Goal: Task Accomplishment & Management: Manage account settings

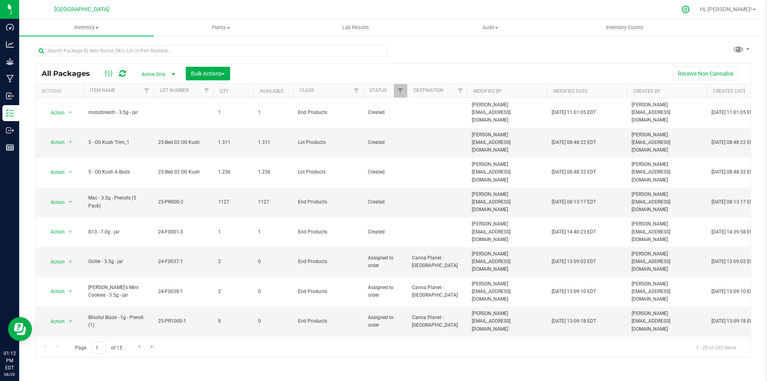
click at [690, 9] on icon at bounding box center [685, 9] width 8 height 8
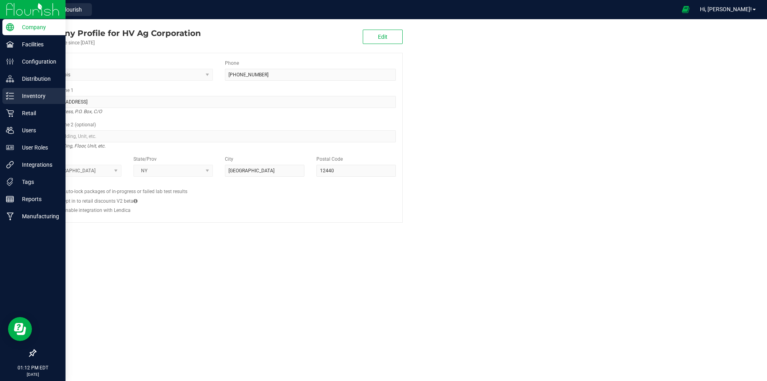
click at [32, 94] on p "Inventory" at bounding box center [38, 96] width 48 height 10
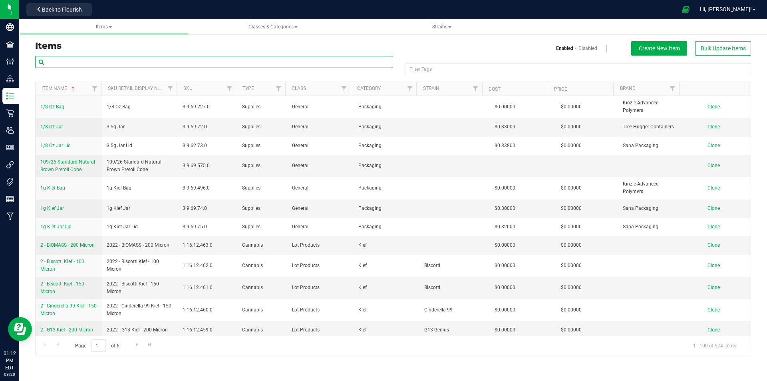
click at [228, 64] on input "text" at bounding box center [214, 62] width 358 height 12
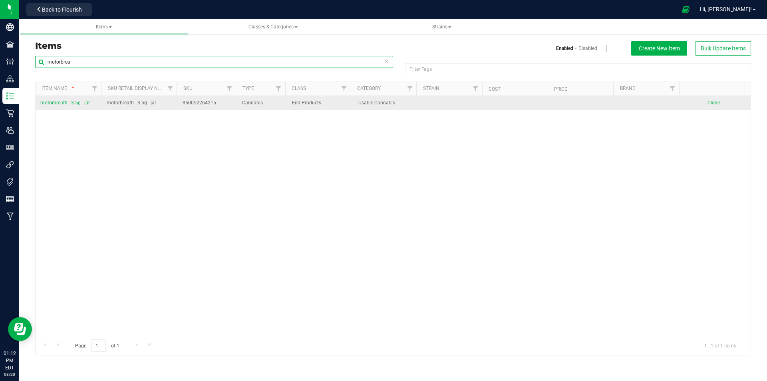
type input "motorbrea"
click at [53, 103] on span "motorbreath - 3.5g - jar" at bounding box center [65, 103] width 50 height 6
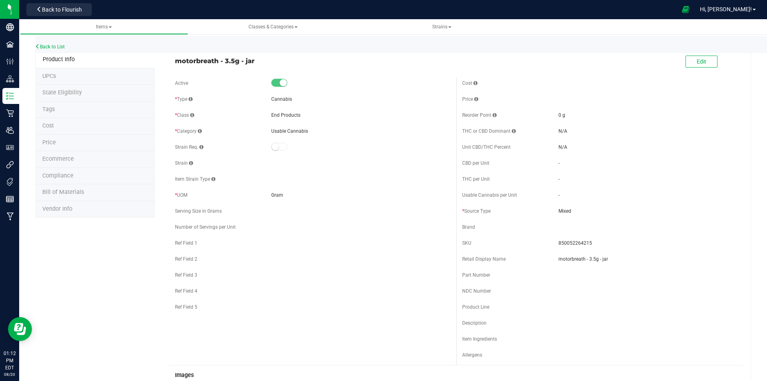
click at [80, 73] on li "UPCs" at bounding box center [94, 76] width 119 height 17
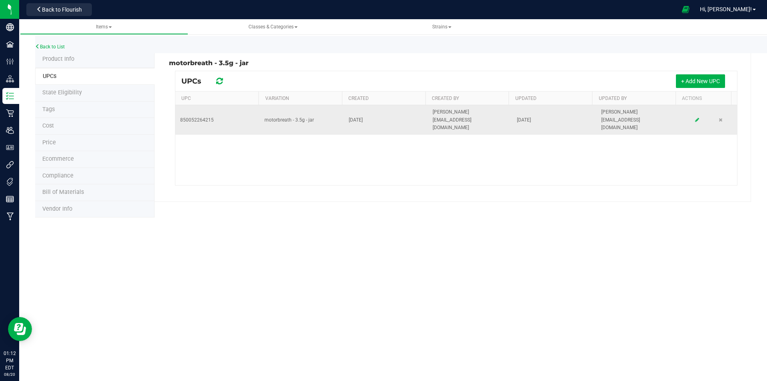
click at [695, 117] on icon at bounding box center [697, 119] width 4 height 5
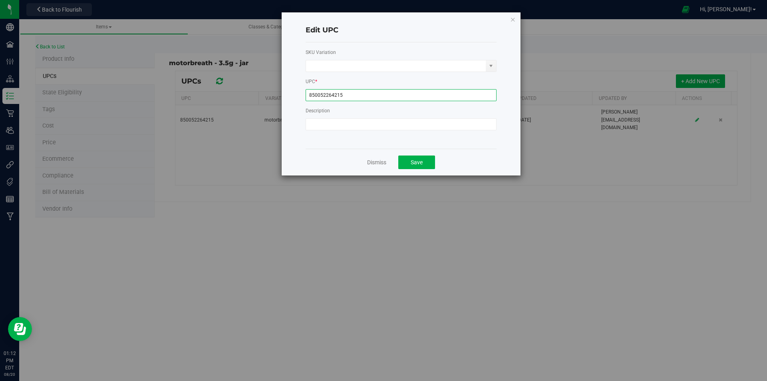
click at [308, 93] on input "850052264215" at bounding box center [401, 95] width 191 height 12
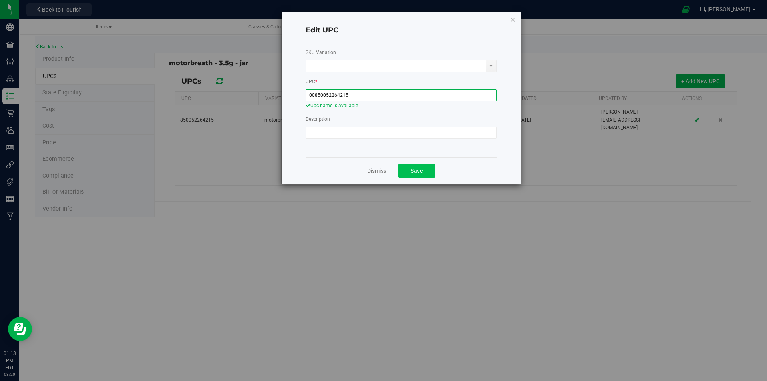
type input "00850052264215"
click at [423, 169] on button "Save" at bounding box center [416, 171] width 37 height 14
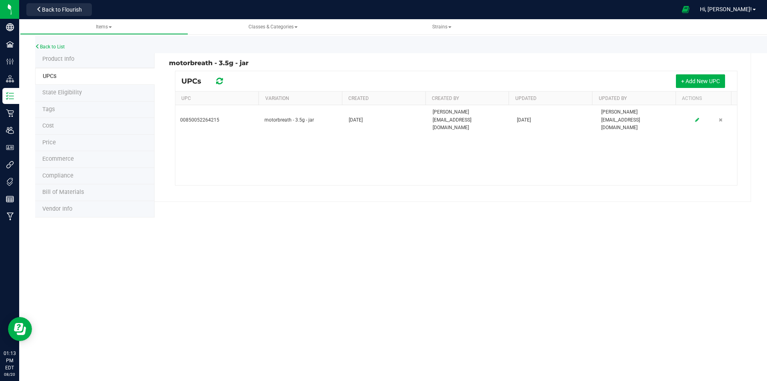
click at [58, 58] on span "Product Info" at bounding box center [58, 59] width 32 height 7
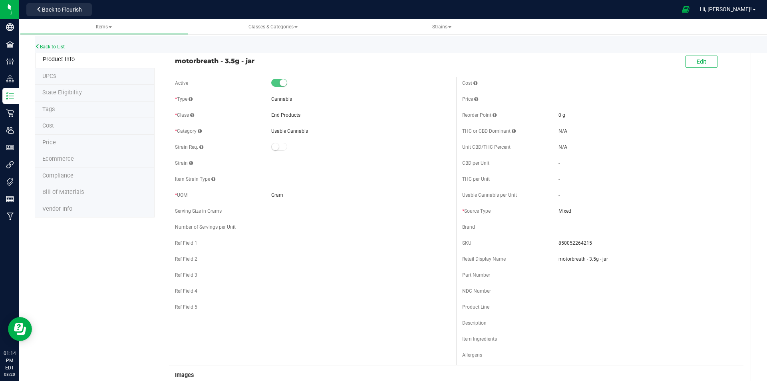
click at [85, 79] on li "UPCs" at bounding box center [94, 76] width 119 height 17
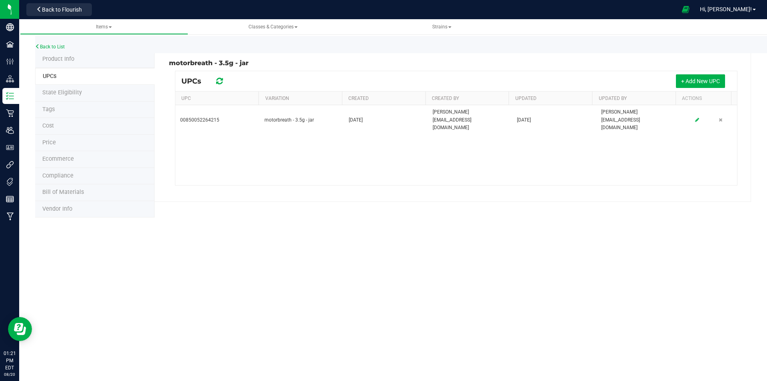
click at [83, 58] on li "Product Info" at bounding box center [94, 59] width 119 height 17
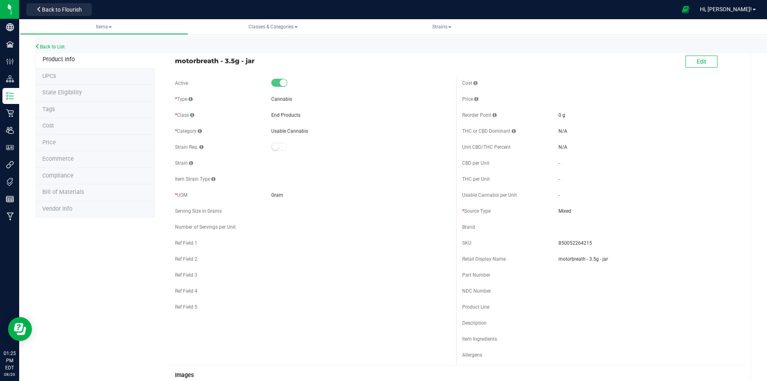
click at [67, 73] on li "UPCs" at bounding box center [94, 76] width 119 height 17
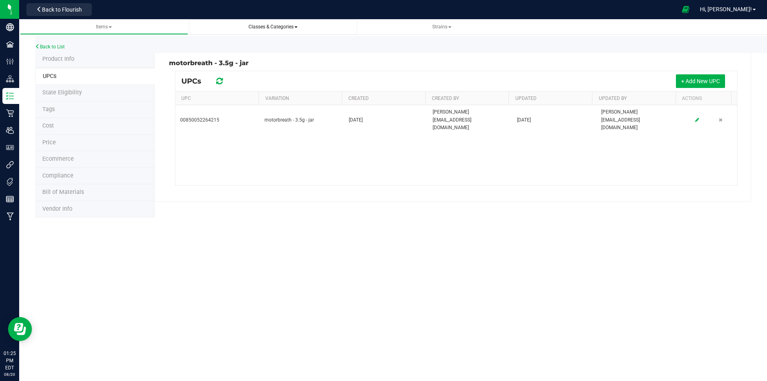
click at [269, 24] on span "Classes & Categories" at bounding box center [272, 27] width 49 height 6
click at [445, 23] on link "Strains" at bounding box center [442, 27] width 168 height 16
click at [63, 74] on li "UPCs" at bounding box center [94, 76] width 119 height 17
click at [72, 59] on span "Product Info" at bounding box center [58, 59] width 32 height 7
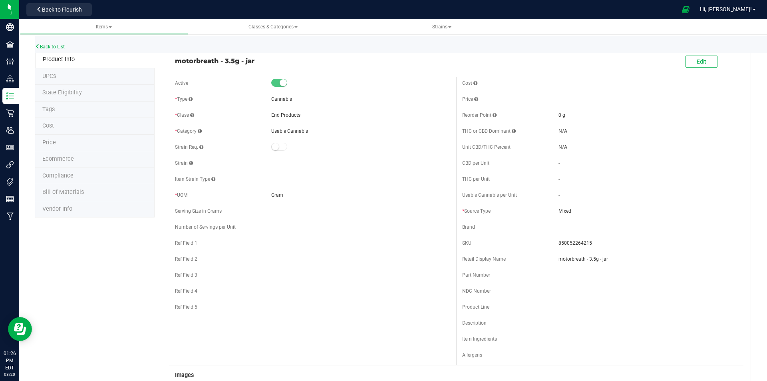
click at [75, 71] on li "UPCs" at bounding box center [94, 76] width 119 height 17
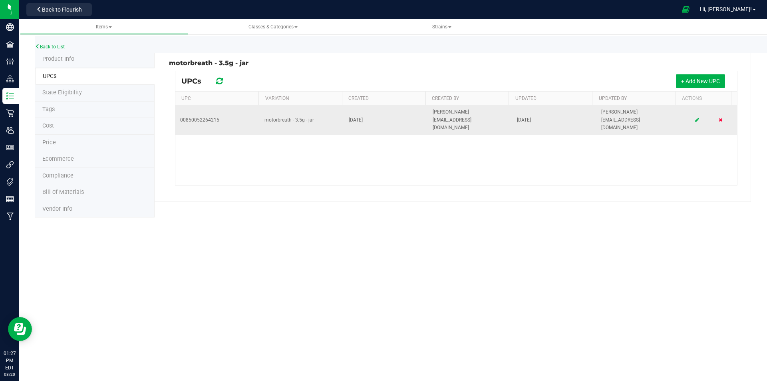
click at [719, 117] on icon at bounding box center [721, 119] width 4 height 5
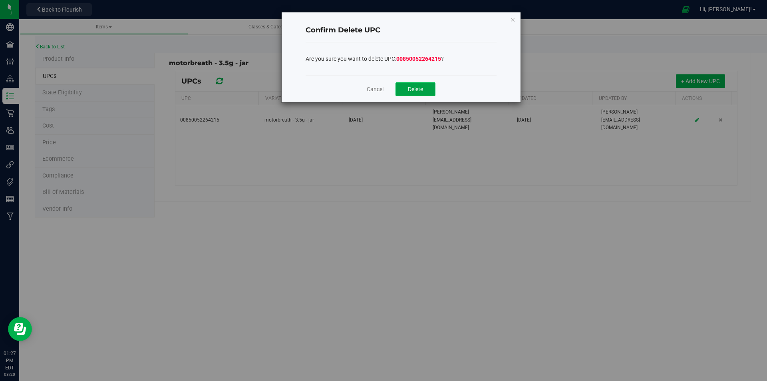
click at [419, 86] on span "Delete" at bounding box center [415, 89] width 15 height 6
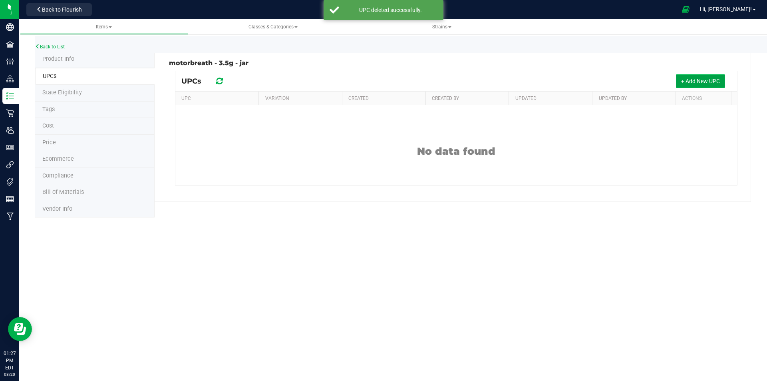
click at [703, 82] on span "+ Add New UPC" at bounding box center [700, 81] width 39 height 6
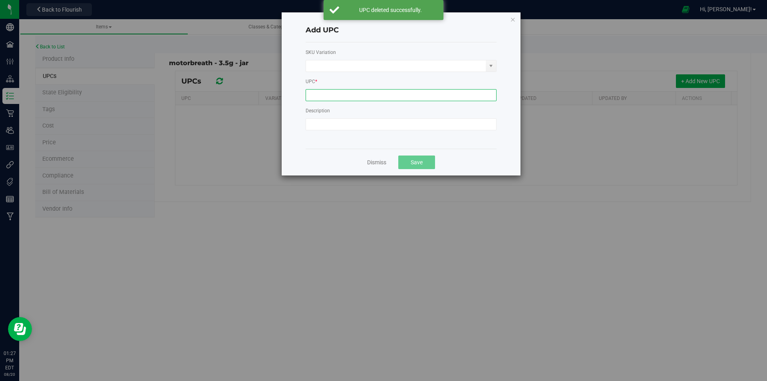
paste input "850052264215"
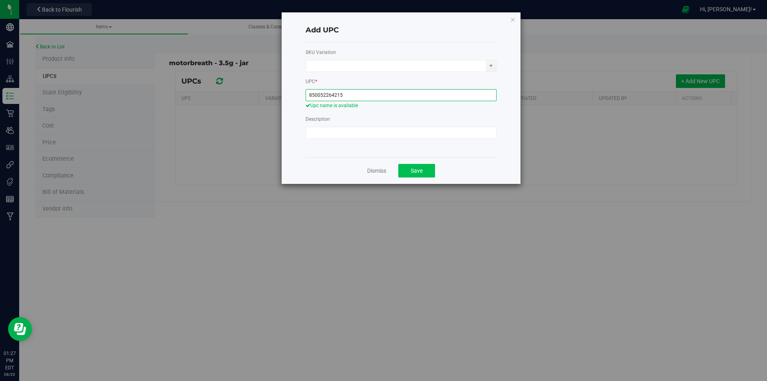
type input "850052264215"
click at [412, 167] on span "Save" at bounding box center [417, 170] width 12 height 6
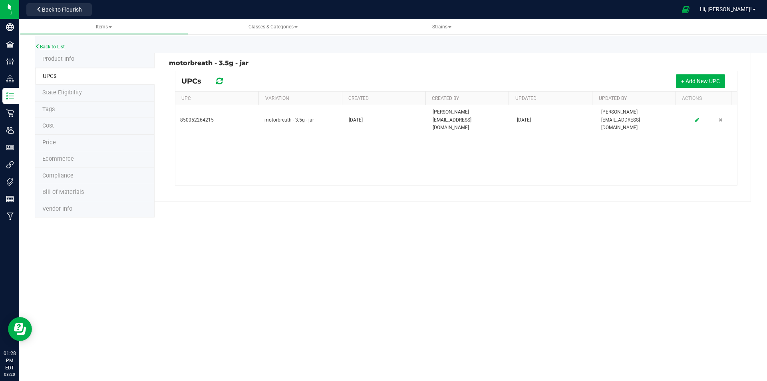
click at [49, 49] on link "Back to List" at bounding box center [50, 47] width 30 height 6
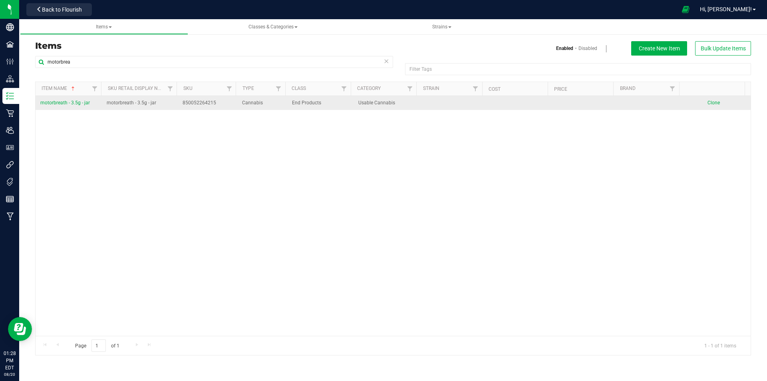
click at [76, 100] on span "motorbreath - 3.5g - jar" at bounding box center [65, 103] width 50 height 6
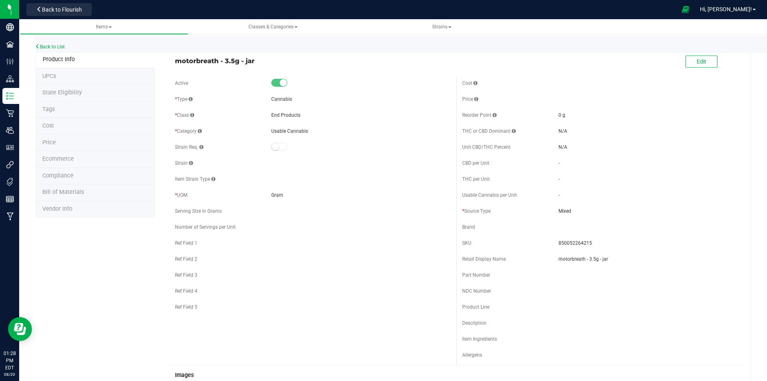
click at [87, 75] on li "UPCs" at bounding box center [94, 76] width 119 height 17
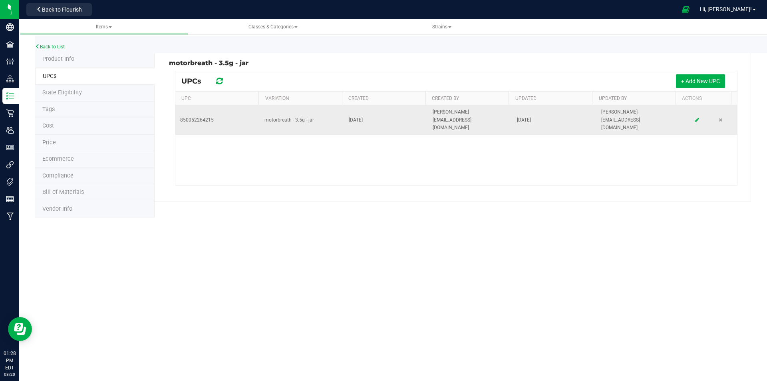
click at [695, 117] on icon at bounding box center [697, 119] width 4 height 5
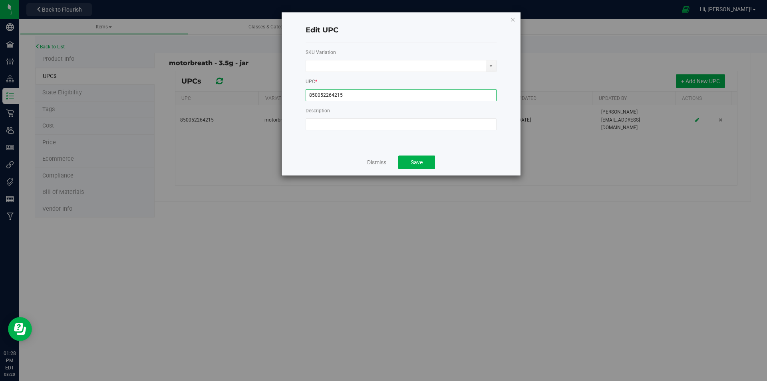
drag, startPoint x: 379, startPoint y: 92, endPoint x: 211, endPoint y: 95, distance: 169.0
click at [211, 95] on div "Edit UPC SKU Variation UPC * 850052264215 Description Dismiss Save" at bounding box center [386, 190] width 773 height 381
paste input "00"
type input "00850052264215"
click at [417, 160] on span "Save" at bounding box center [417, 162] width 12 height 6
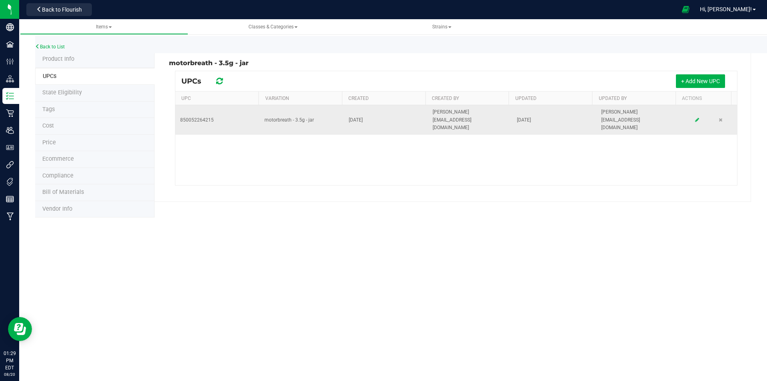
click at [688, 116] on div at bounding box center [696, 120] width 23 height 8
click at [689, 116] on div at bounding box center [696, 120] width 23 height 8
click at [695, 117] on icon at bounding box center [697, 119] width 4 height 5
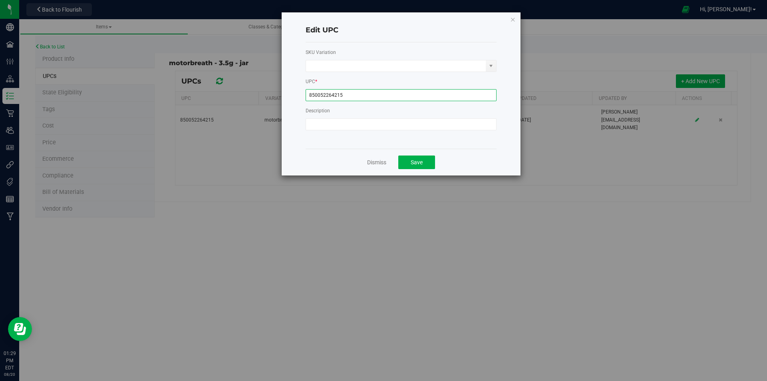
click at [308, 97] on input "850052264215" at bounding box center [401, 95] width 191 height 12
type input "00850052264215"
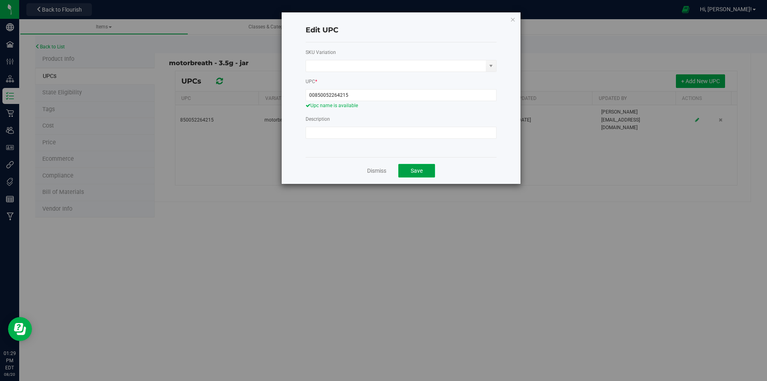
click at [426, 167] on button "Save" at bounding box center [416, 171] width 37 height 14
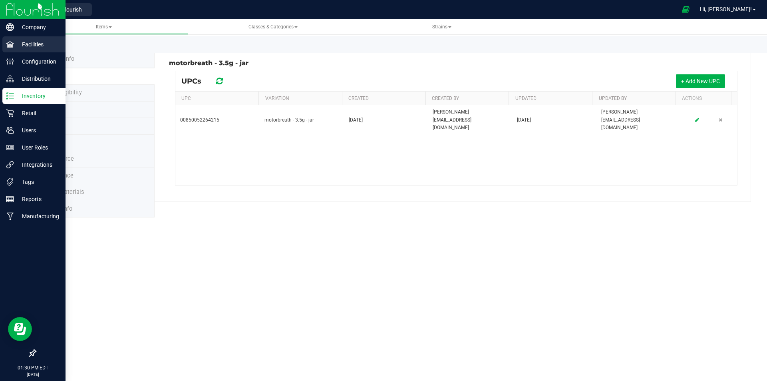
click at [16, 46] on p "Facilities" at bounding box center [38, 45] width 48 height 10
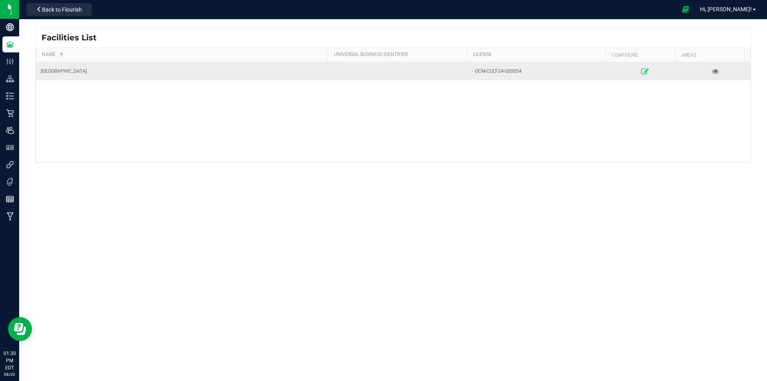
click at [644, 73] on link at bounding box center [645, 71] width 66 height 13
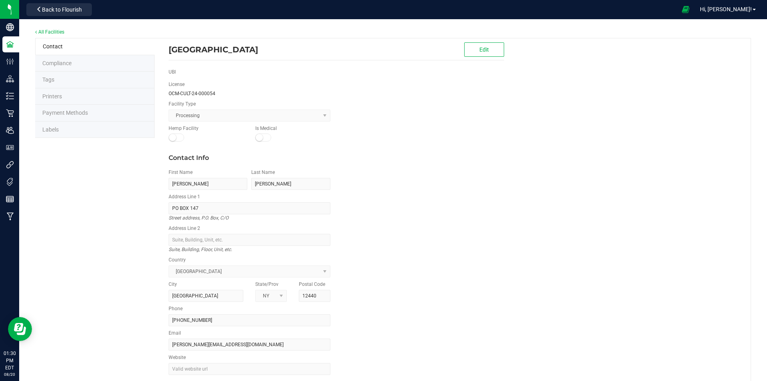
click at [82, 131] on li "Labels" at bounding box center [94, 129] width 119 height 17
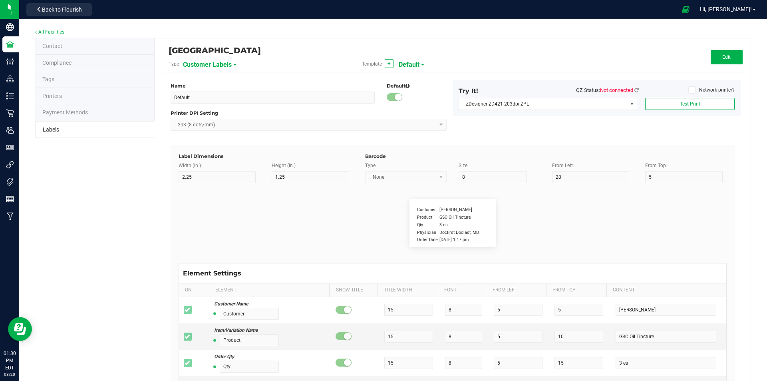
click at [217, 61] on span "Customer Labels" at bounding box center [207, 65] width 49 height 14
click at [226, 112] on li "Package Labels" at bounding box center [221, 112] width 79 height 14
type input "4"
type input "3"
type input "5"
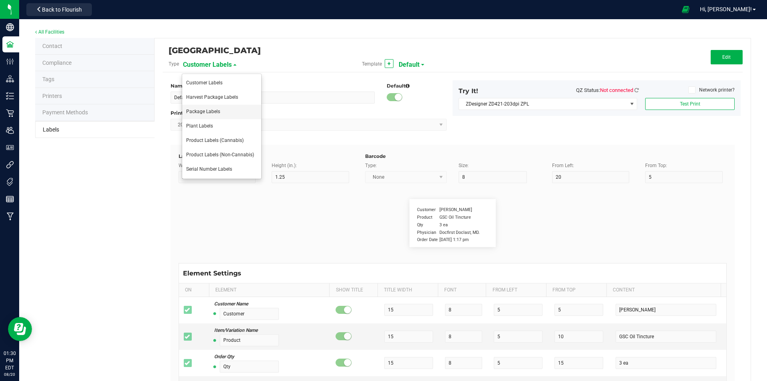
type input "40"
type input "Package ID"
type input "25"
type input "10"
type input "CADMODS-20200420-096"
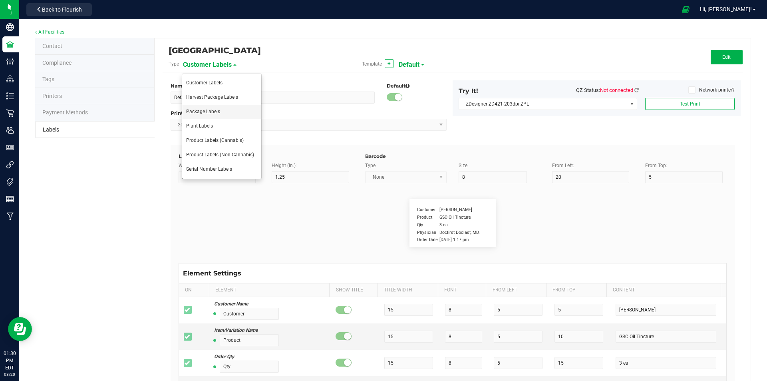
type input "SKU Name"
type input "25"
type input "10"
type input "Gelato Pen"
type input "Strain"
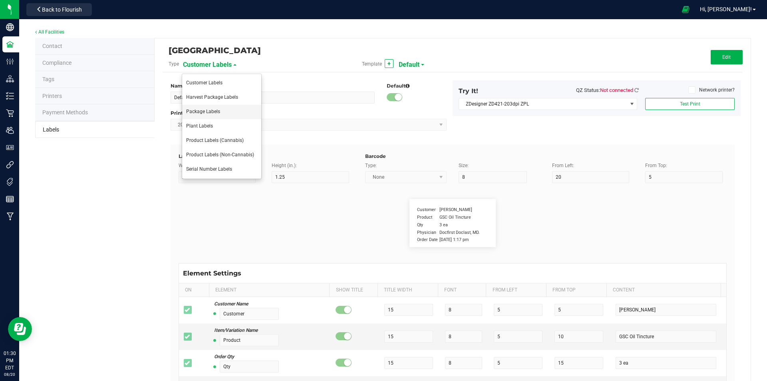
type input "25"
type input "10"
type input "Gelato"
type input "Size"
type input "25"
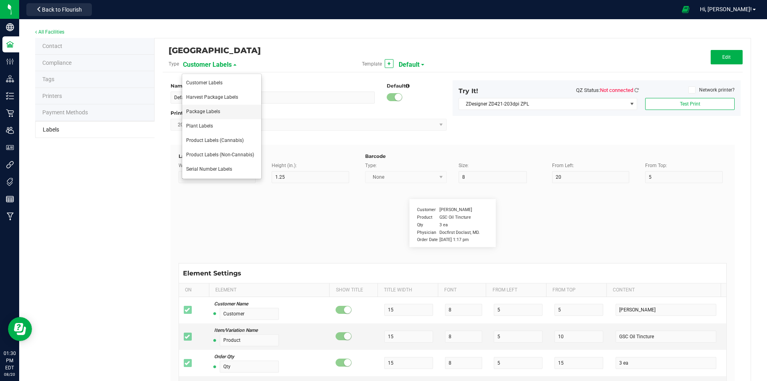
type input "10"
type input "44 ea"
type input "Package Date"
type input "25"
type input "10"
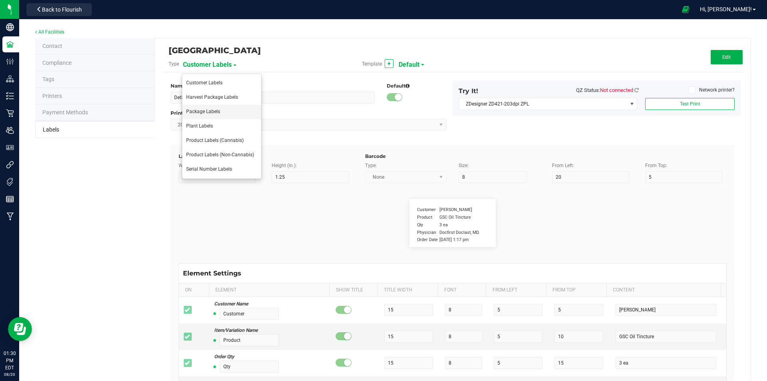
type input "[DATE] 10:14pm"
type input "Lot Number"
type input "25"
type input "10"
type input "30"
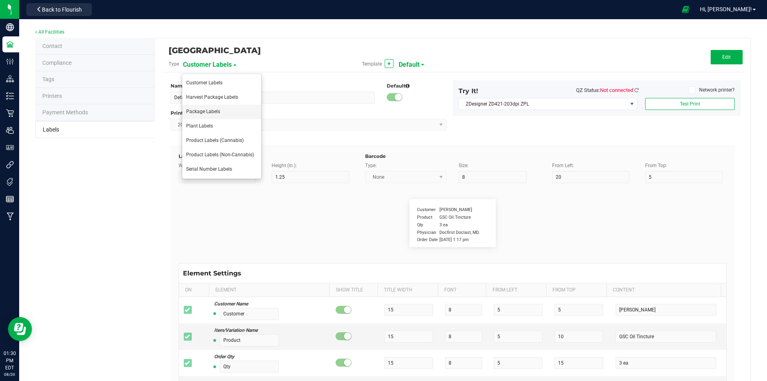
type input "LOT918234"
type input "SKU"
type input "25"
type input "10"
type input "30"
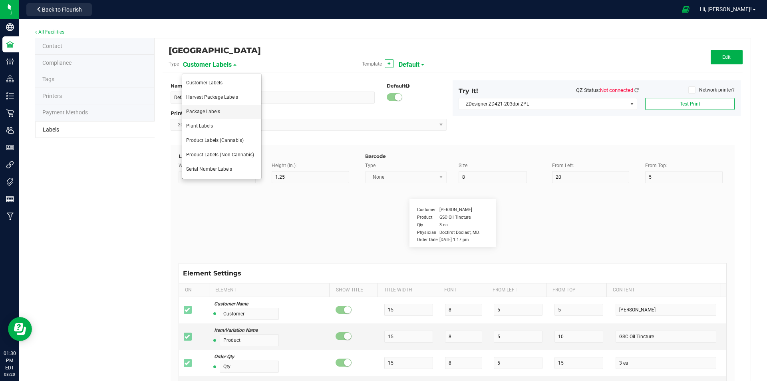
type input "42P017"
type input "Ref Field 1"
type input "25"
type input "10"
type input "35"
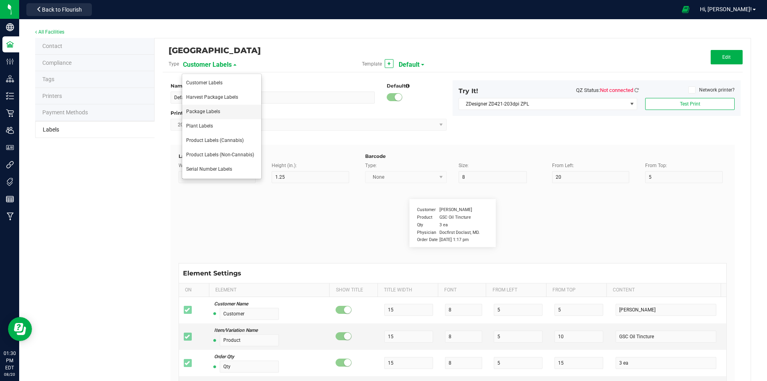
type input "Ref Field 1 Value"
type input "Ref Field 2"
type input "25"
type input "10"
type input "35"
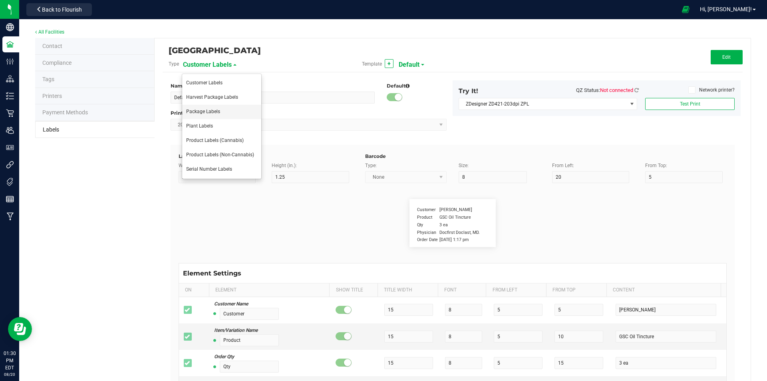
type input "Ref Field 2 Value"
type input "Ref Field 3"
type input "25"
type input "10"
type input "35"
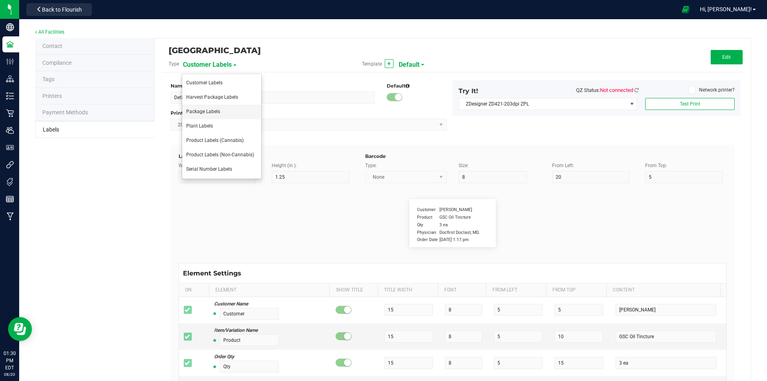
type input "Ref Field 3 Value"
type input "Item Ref Field 1"
type input "25"
type input "10"
type input "35"
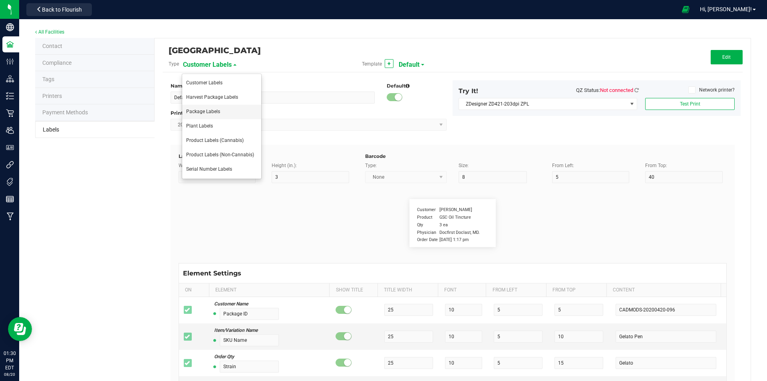
type input "Item Ref Field 1 Value"
type input "Item Ref Field 2"
type input "25"
type input "10"
type input "35"
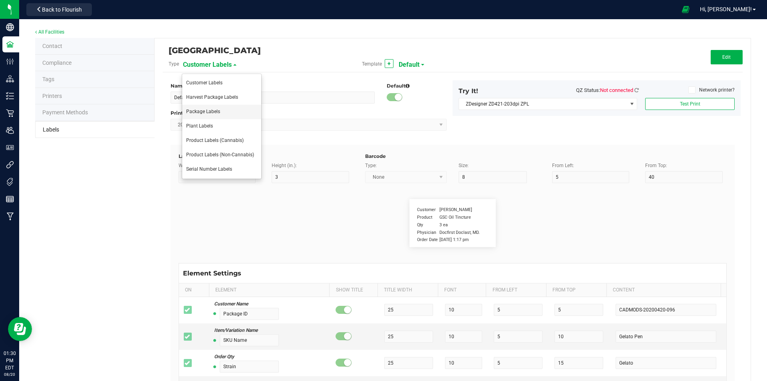
type input "Item Ref Field 2 Value"
type input "Item Ref Field 3"
type input "25"
type input "10"
type input "35"
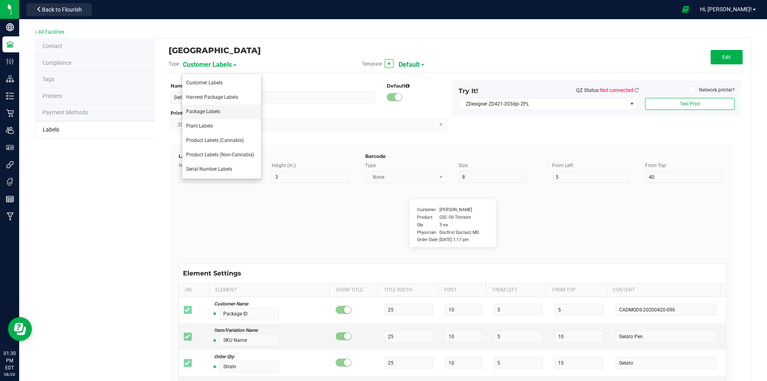
type input "Item Ref Field 3 Value"
type input "Item Ref Field 4"
type input "25"
type input "10"
type input "35"
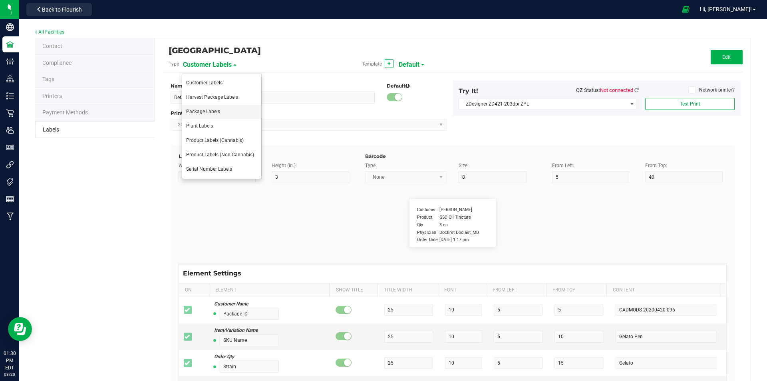
type input "Item Ref Field 4 Value"
type input "Item Ref Field 5"
type input "25"
type input "10"
type input "35"
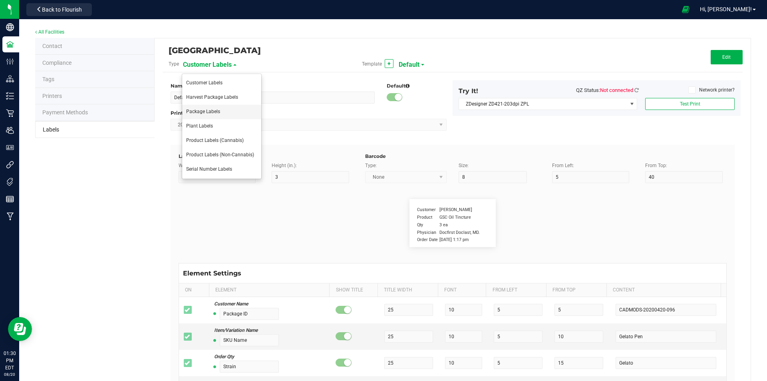
type input "Item Ref Field 5 Value"
type input "NDC Number"
type input "25"
type input "10"
type input "35"
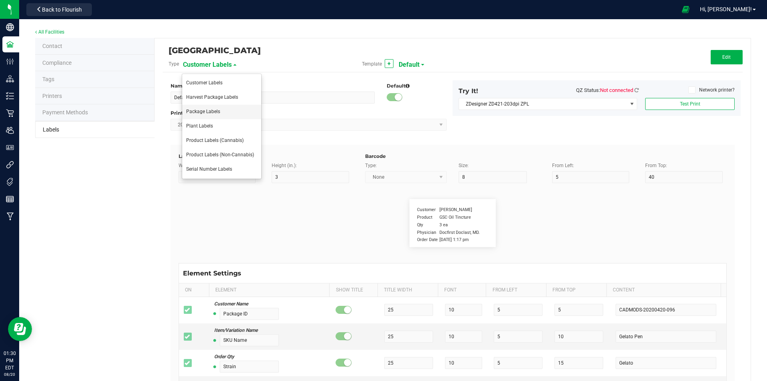
type input "[PHONE_NUMBER]"
type input "Number of Servings"
type input "25"
type input "10"
type input "35"
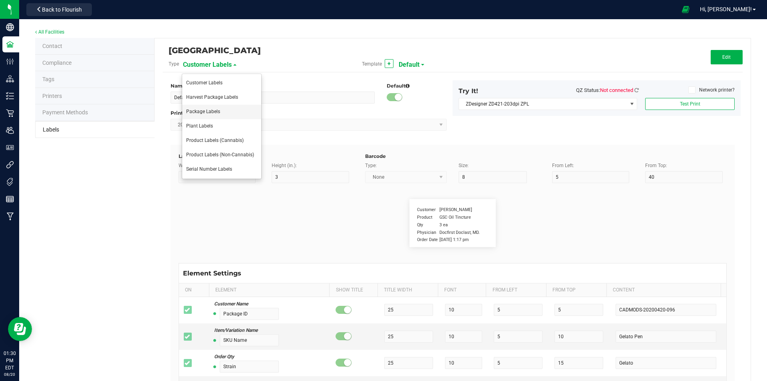
type input "4 servings/item"
type input "Serving Size"
type input "25"
type input "10"
type input "35"
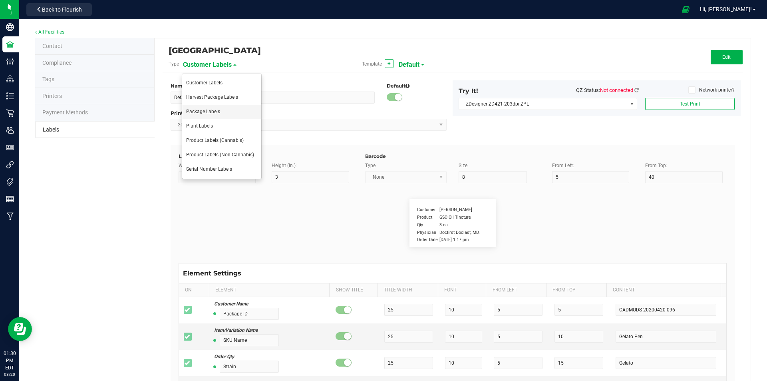
type input "1 cup"
type input "Serving Size (Grams)"
type input "25"
type input "10"
type input "35"
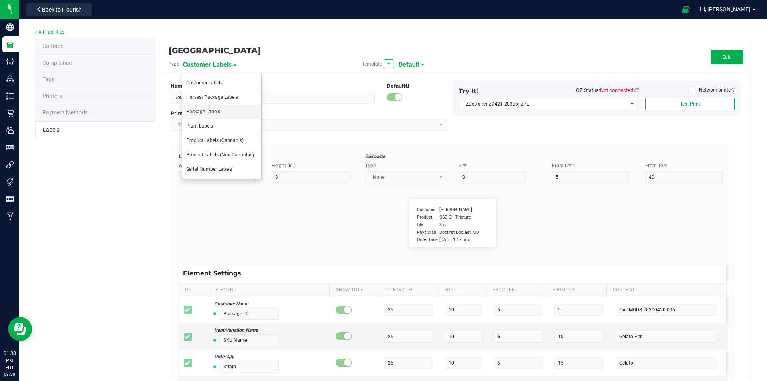
type input "4 g"
type input "Item Ingredients"
type input "25"
type input "10"
type input "35"
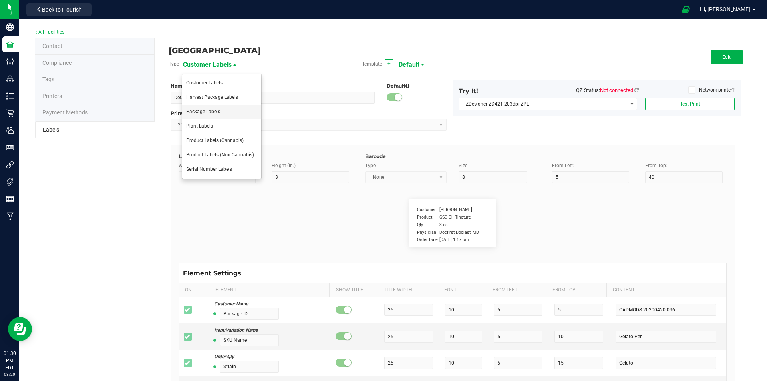
type input "Ingredient one, ingredient two"
type input "Allergens"
type input "25"
type input "10"
type input "35"
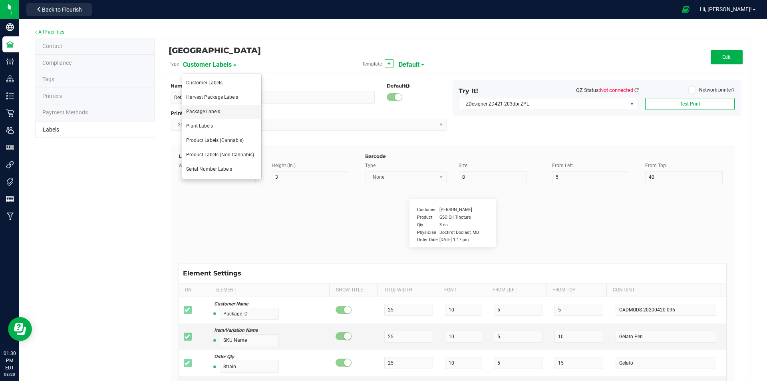
type input "Tree Nuts, Soy, Wheat"
type input "Feel"
type input "25"
type input "10"
type input "35"
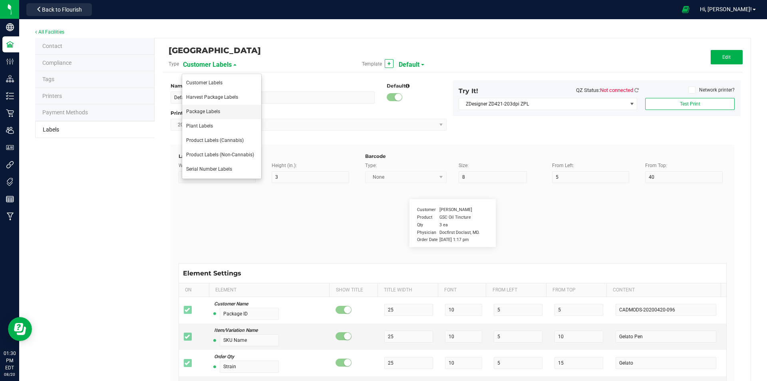
type input "Relaxed"
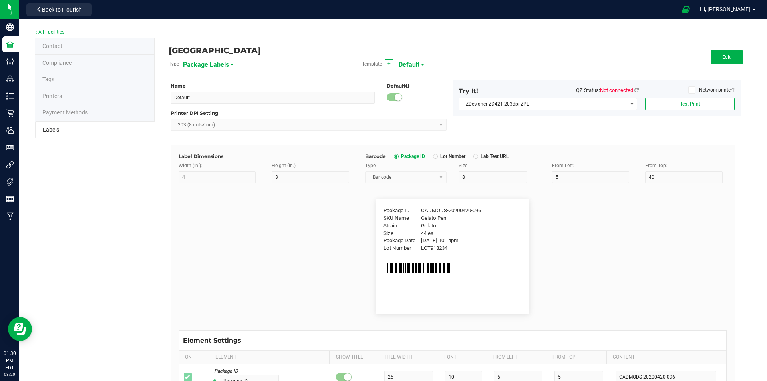
click at [415, 61] on span "Default" at bounding box center [409, 65] width 21 height 14
click at [419, 111] on span "flower gs1 code" at bounding box center [417, 112] width 34 height 6
type input "flower gs1 code"
type input "CADMODS-20230420-096"
type input "[DATE] 10:14pm"
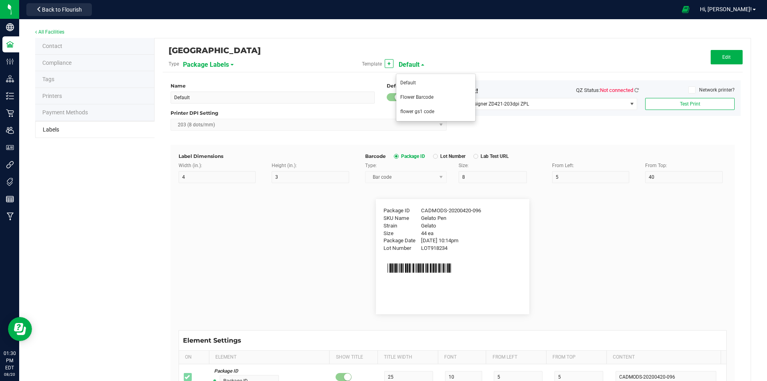
type input "Moisture %"
type input "8.40 %"
type input "Strain Description"
type input "Pineapple, Molasses, Napalm"
type input "Strain Type"
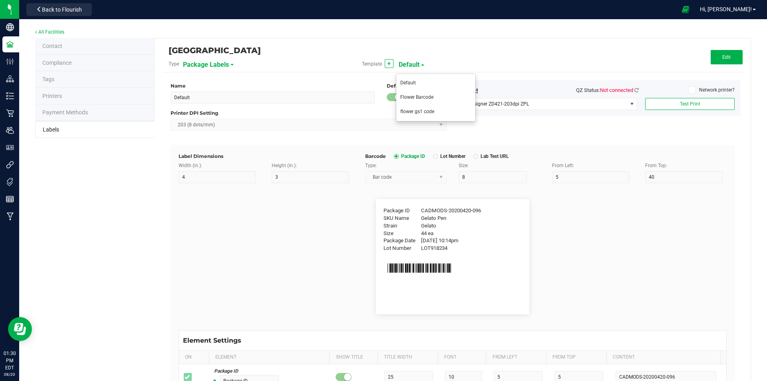
type input "Indica"
type input "Order ID"
type input "00256420"
type input "Brand"
type input "30"
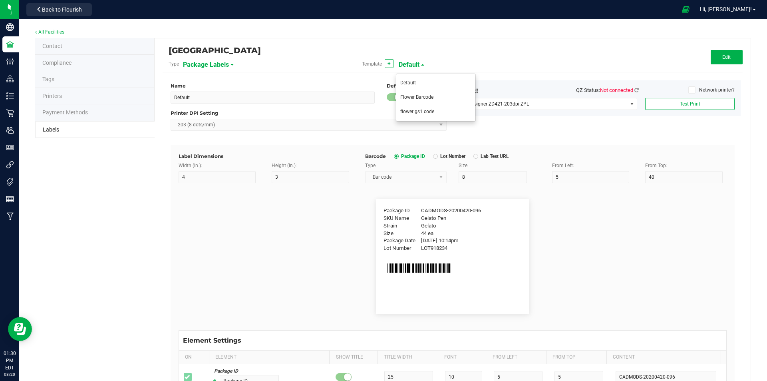
type input "Cannabis Co."
type input "Product Line"
type input "Dry Buds"
type input "Extraction"
type input "[MEDICAL_DATA]"
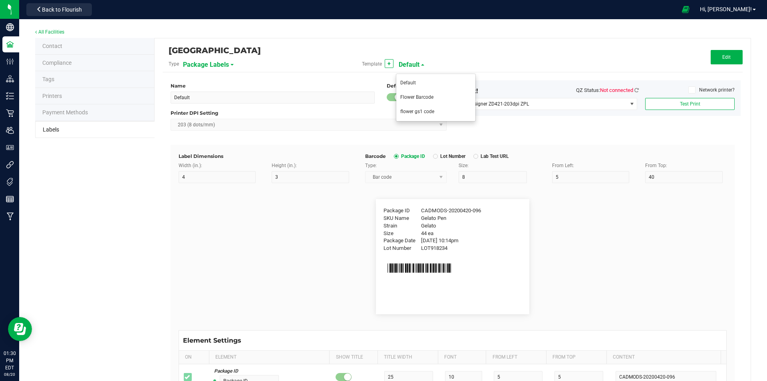
type input "Unit Weight"
type input "3.5 g"
type input "Unit Weight (Ounces)"
type input "1.0 oz"
type input "Unit Volume"
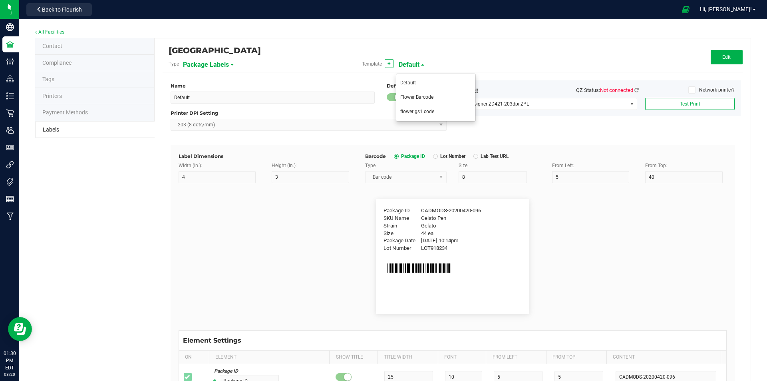
type input "100 ml"
type input "Unit Price"
type input "$49.99"
type input "Total Price"
type input "Use By Date"
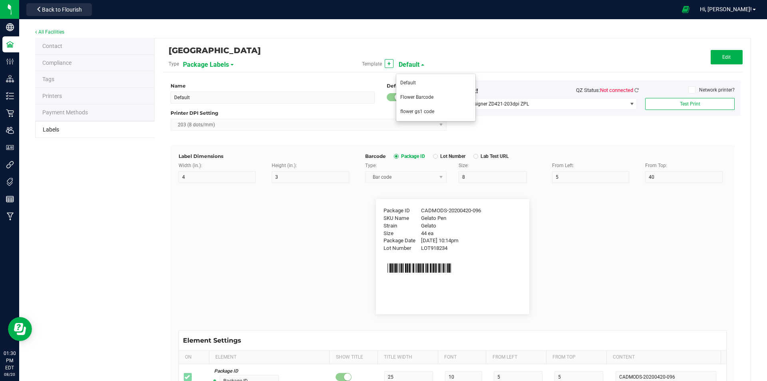
type input "[DATE] 10:14pm"
type input "Production Date"
type input "Lab Test Expiration Date"
type input "Harvest"
type input "25"
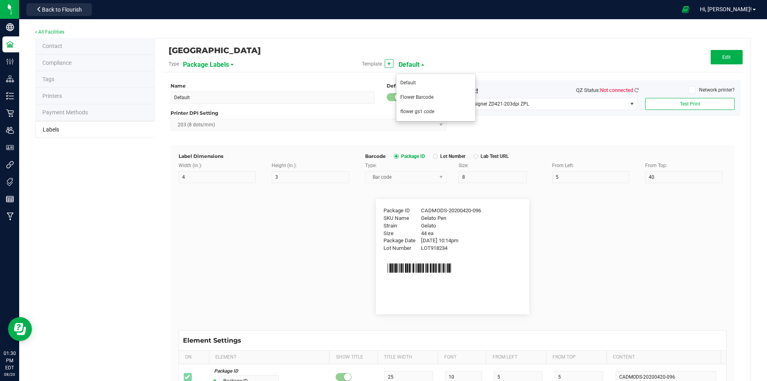
type input "GELATO-20230420"
type input "Harvest Date"
type input "[DATE]"
type input "Primary Vendor Legal Name"
type input "30"
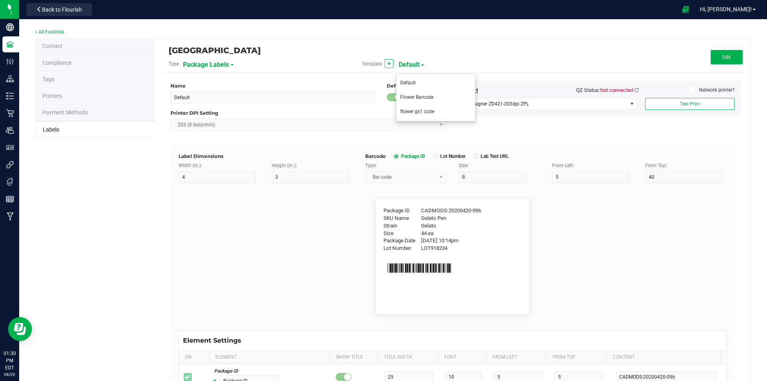
type input "Acme CannaSupply Co., LLC"
type input "Primary Vendor DBA Name"
type input "Acme CannaSupply"
type input "Primary Vendor License"
type input "SP394729402"
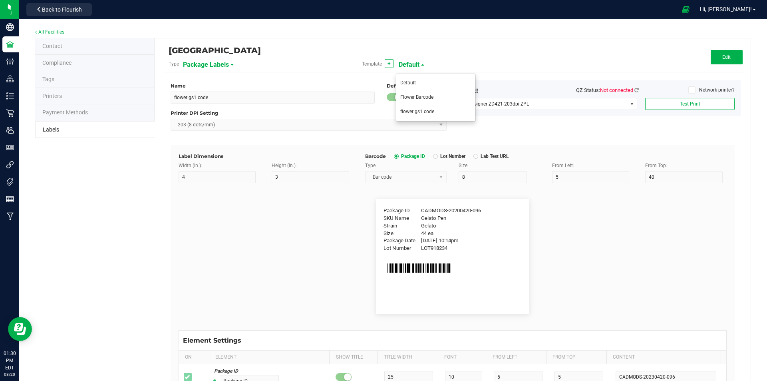
type input "Primary Cultivator Legal Name"
type input "Acme CannaSupply Co., LLC"
type input "Primary Cultivator DBA Name"
type input "Acme CannaSupply"
type input "Primary Cultivator License"
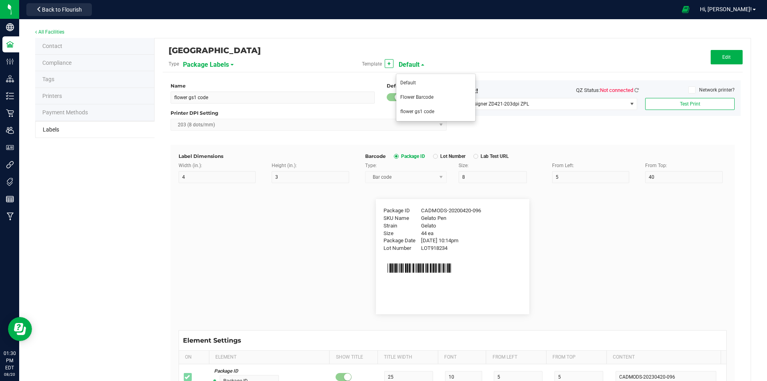
type input "SP394729402"
type input "Primary Manufacturer Legal Name"
type input "Acme CannaSupply Co., LLC"
type input "Primary Manufacturer DBA Name"
type input "Acme CannaSupply"
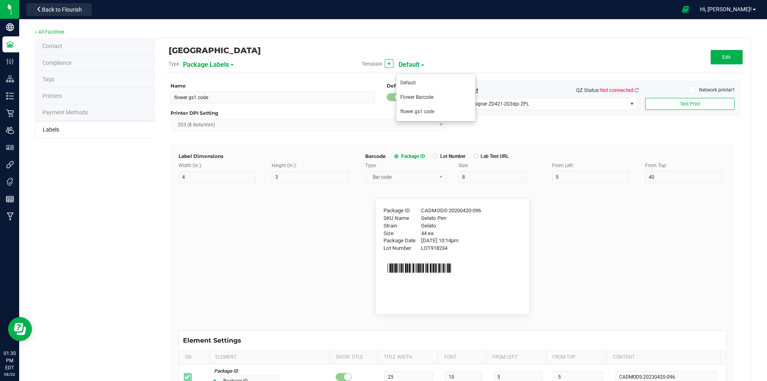
type input "Primary Manufacturer License"
type input "SP394729402"
type input "Primary Packager Legal Name"
type input "Acme CannaSupply Co., LLC"
type input "Primary Packager DBA Name"
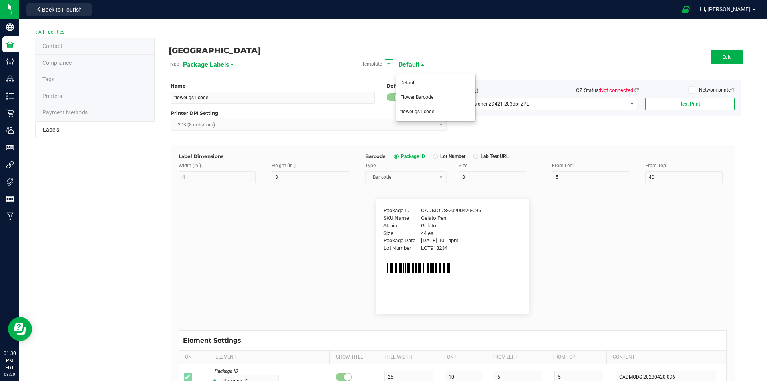
type input "Acme CannaSupply"
type input "Primary Packager License"
type input "SP394729402"
type input "Destination Name"
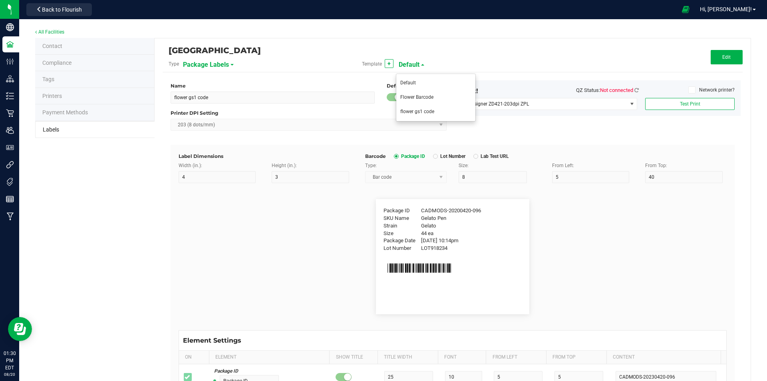
type input "Destination Alias"
type input "Destination License Number"
type input "420-FPHE7883"
type input "Destination License Expiration"
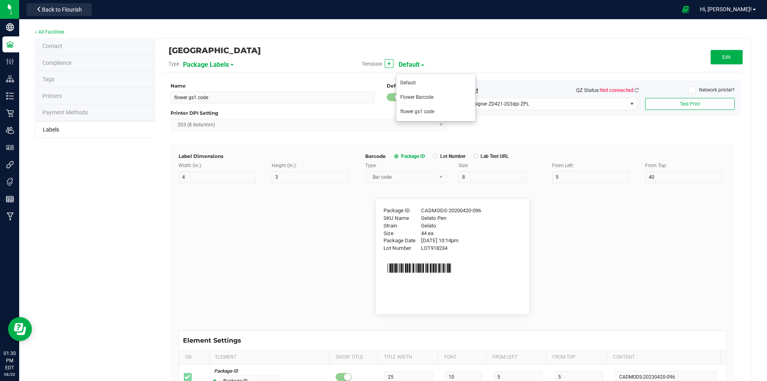
type input "[DATE]"
type input "Destination Local License Number"
type input "420-FKJNAHF33"
type input "Testing Lab"
type input "25"
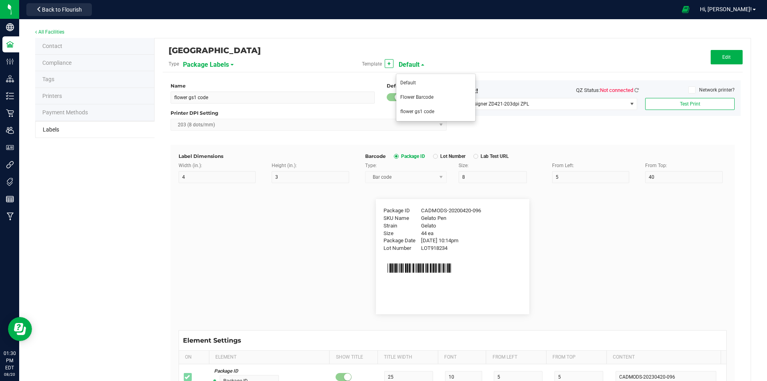
type input "AllCannaTests"
type input "Lab License"
type input "098492498234"
type input "Testing Date"
type input "[DATE]"
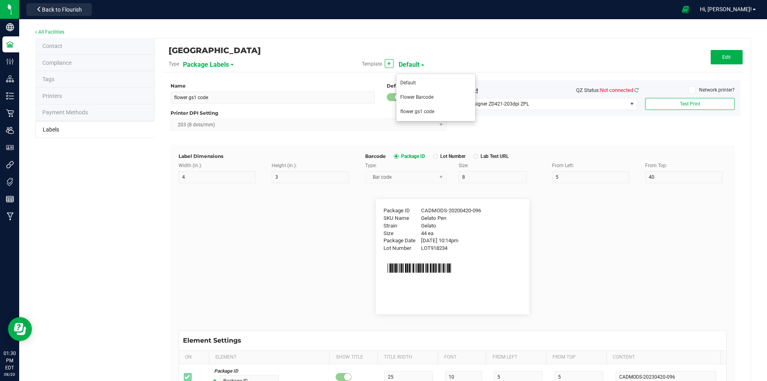
type input "Lab Test ID"
type input "87287425"
type input "Lab Test URL"
type input "[DOMAIN_NAME][URL]"
type input "Lab Test Lot Number"
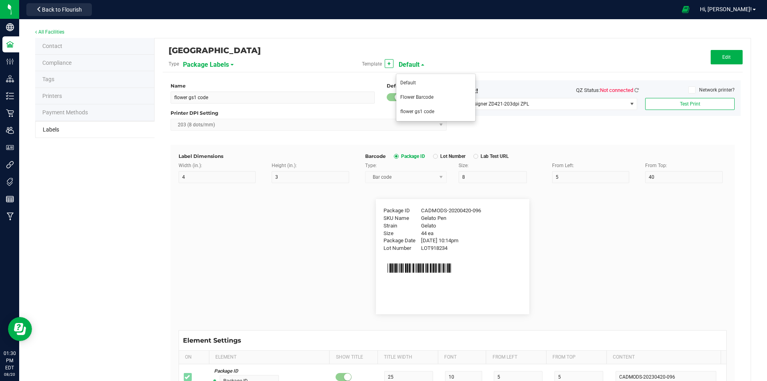
type input "AG45-0009-17"
type input "Lab Test Source Package ID"
type input "CADMODS-20230420-101"
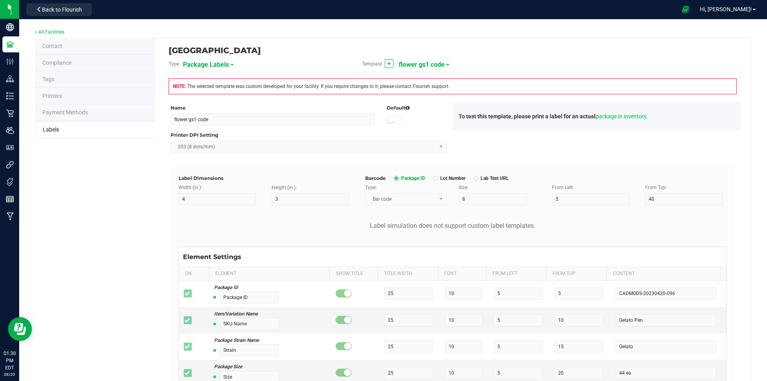
click at [434, 65] on span "flower gs1 code" at bounding box center [422, 65] width 46 height 14
click at [431, 96] on span "Flower Barcode" at bounding box center [416, 97] width 33 height 6
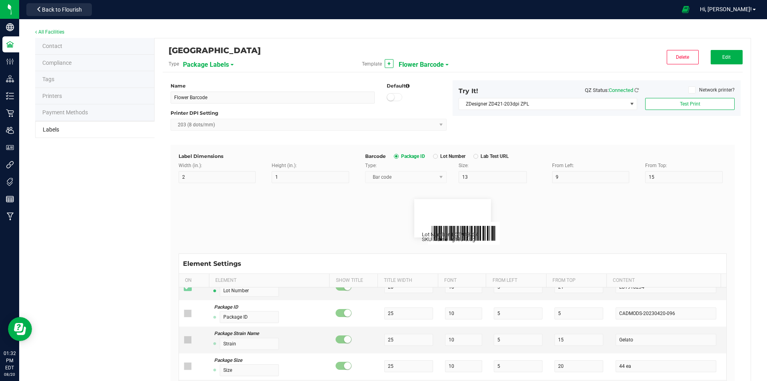
click at [68, 89] on li "Printers" at bounding box center [94, 96] width 119 height 17
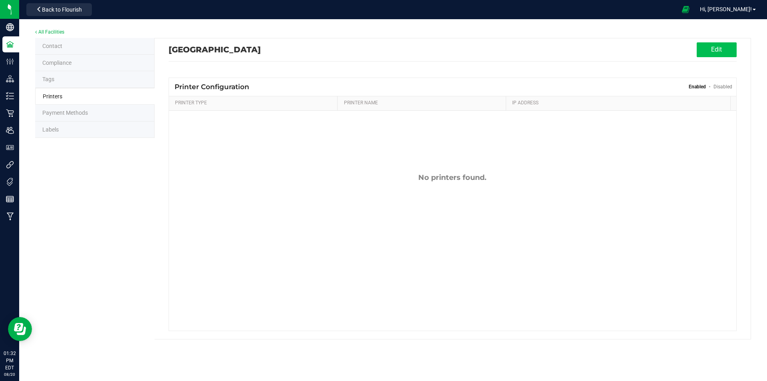
click at [714, 54] on button "Edit" at bounding box center [717, 49] width 40 height 15
click at [285, 87] on span "Add Printer" at bounding box center [281, 86] width 28 height 6
click at [401, 165] on div "Select Printer Type Select Printer Type Receipt Label Other" at bounding box center [452, 170] width 567 height 120
click at [709, 47] on button "Back to View Mode" at bounding box center [703, 49] width 54 height 14
click at [74, 132] on li "Labels" at bounding box center [94, 129] width 119 height 17
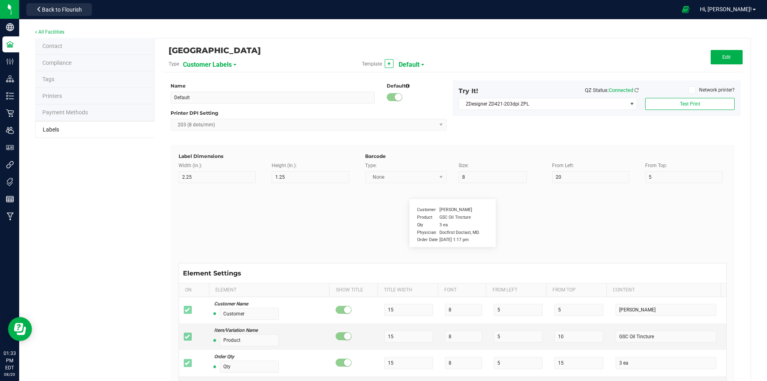
click at [207, 65] on span "Customer Labels" at bounding box center [207, 65] width 49 height 14
click at [209, 108] on li "Package Labels" at bounding box center [221, 112] width 79 height 14
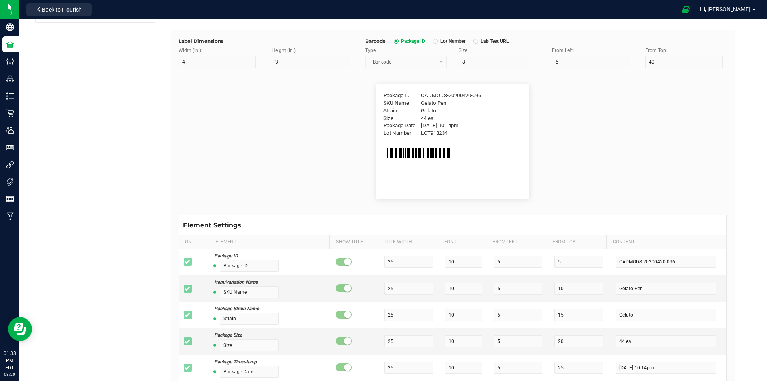
scroll to position [120, 0]
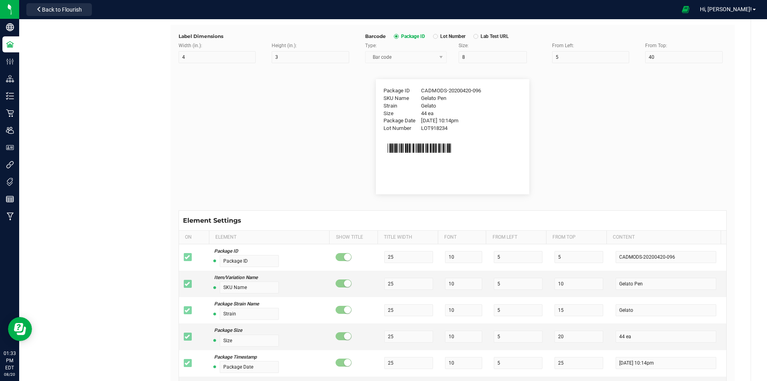
click at [439, 147] on rect at bounding box center [439, 147] width 1 height 9
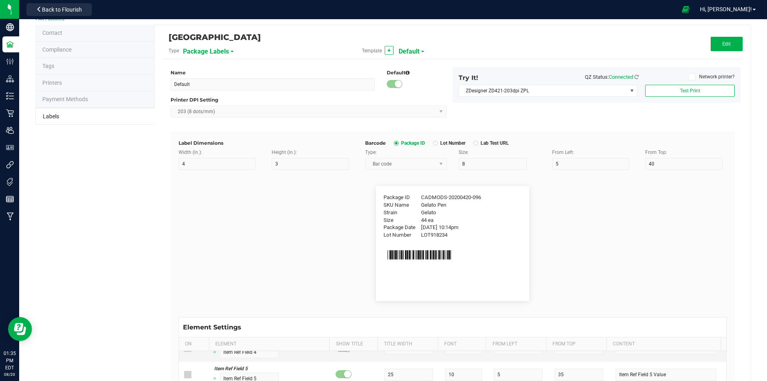
scroll to position [0, 0]
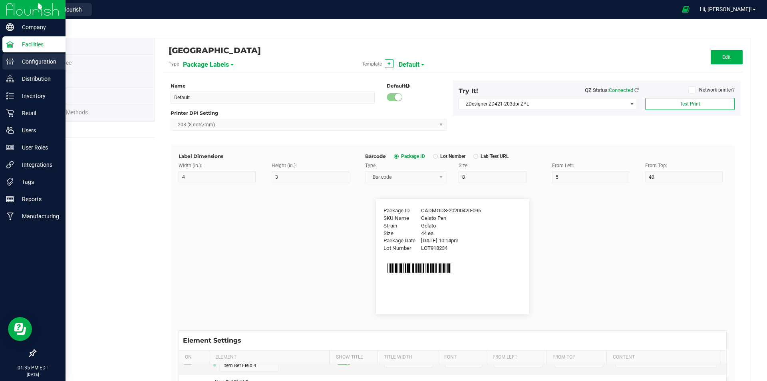
click at [26, 68] on div "Configuration" at bounding box center [33, 62] width 63 height 16
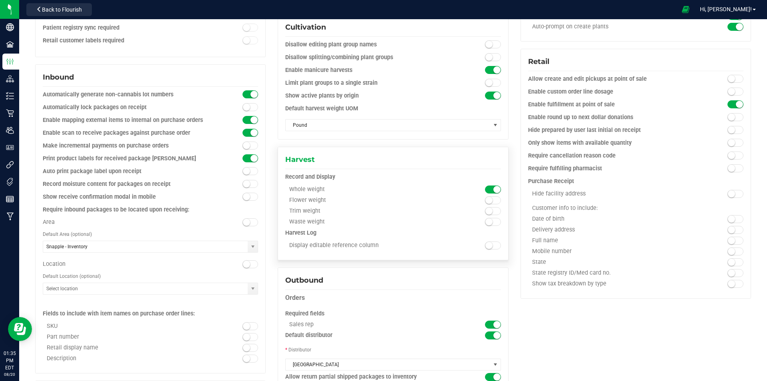
scroll to position [280, 0]
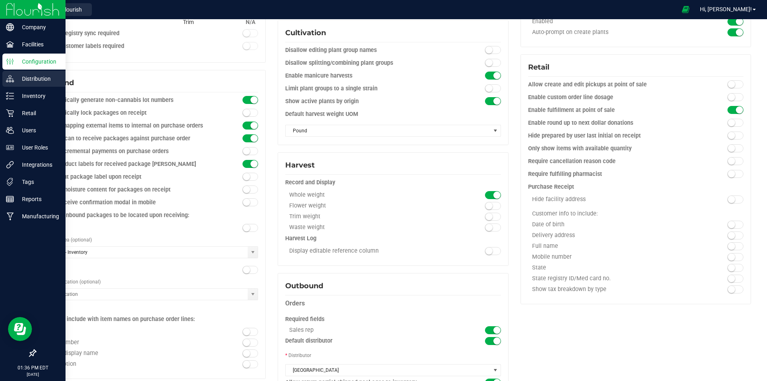
click at [34, 75] on p "Distribution" at bounding box center [38, 79] width 48 height 10
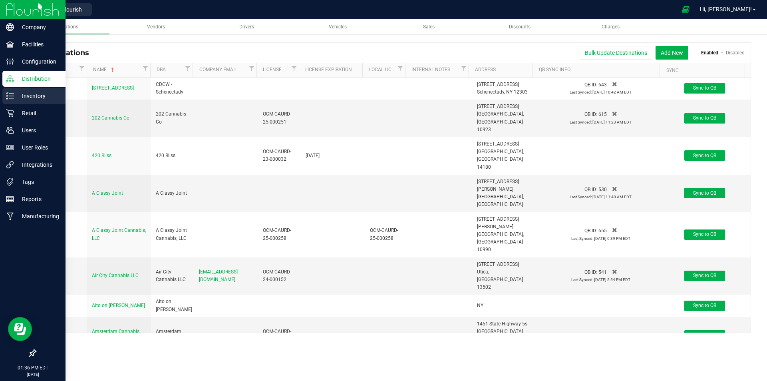
click at [16, 91] on div "Inventory" at bounding box center [33, 96] width 63 height 16
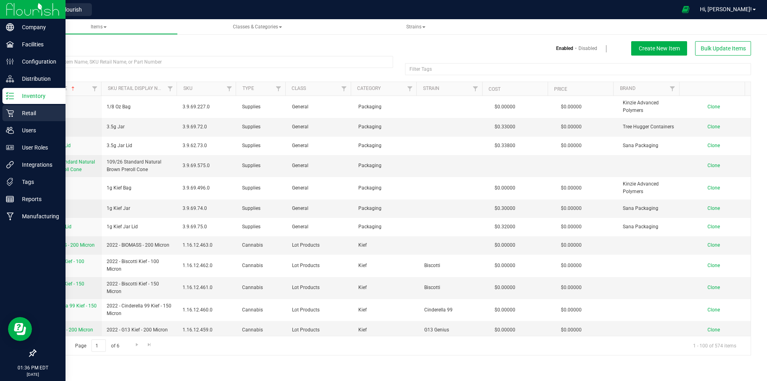
click at [30, 110] on p "Retail" at bounding box center [38, 113] width 48 height 10
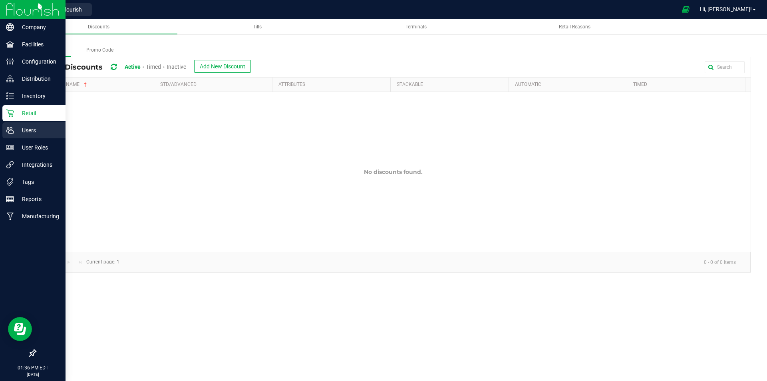
click at [36, 127] on p "Users" at bounding box center [38, 130] width 48 height 10
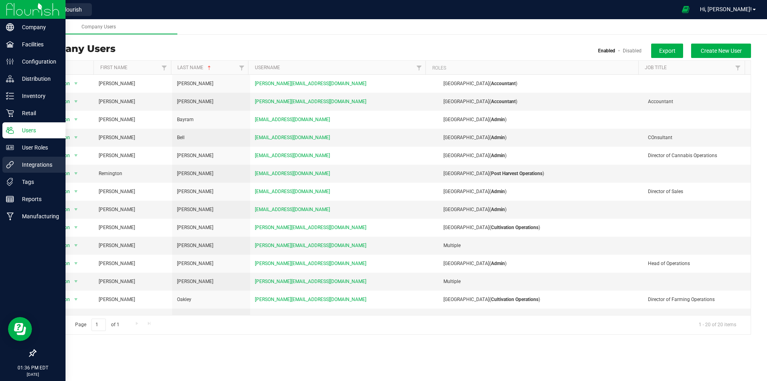
click at [45, 161] on p "Integrations" at bounding box center [38, 165] width 48 height 10
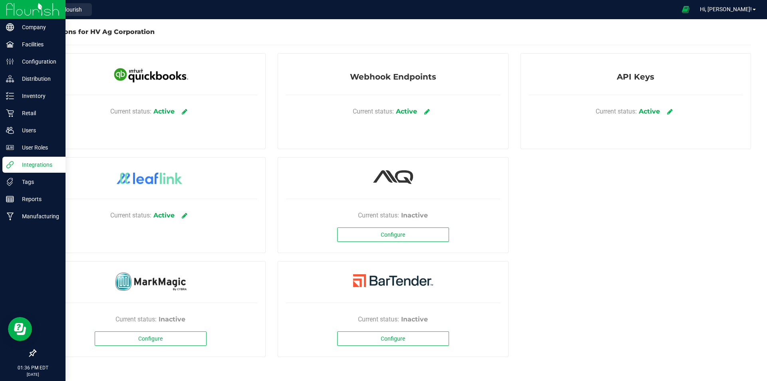
click at [46, 169] on p "Integrations" at bounding box center [38, 165] width 48 height 10
click at [40, 180] on p "Tags" at bounding box center [38, 182] width 48 height 10
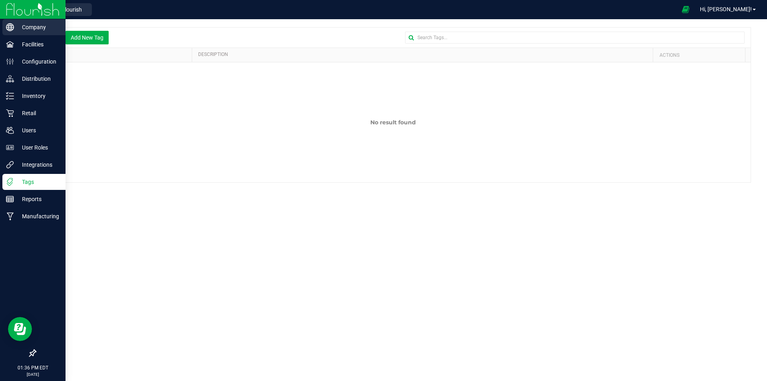
click at [31, 32] on div "Company" at bounding box center [33, 27] width 63 height 16
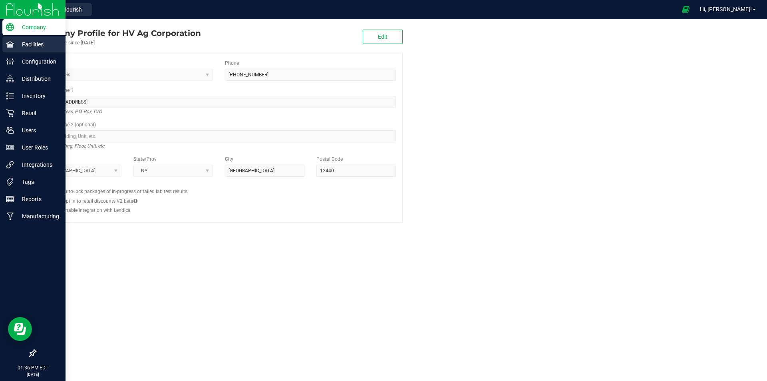
click at [9, 42] on icon at bounding box center [10, 44] width 8 height 8
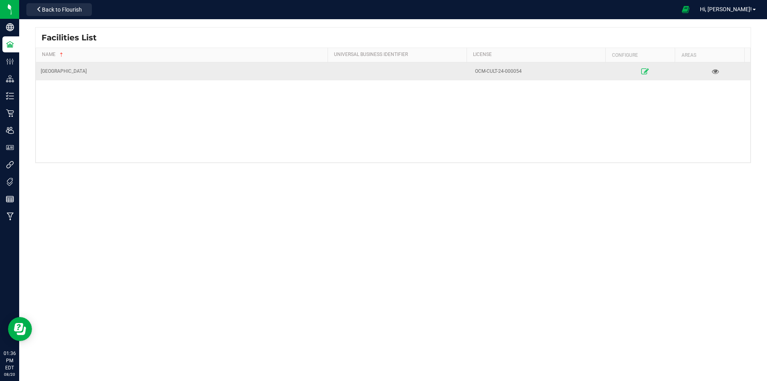
click at [642, 71] on icon at bounding box center [646, 71] width 8 height 6
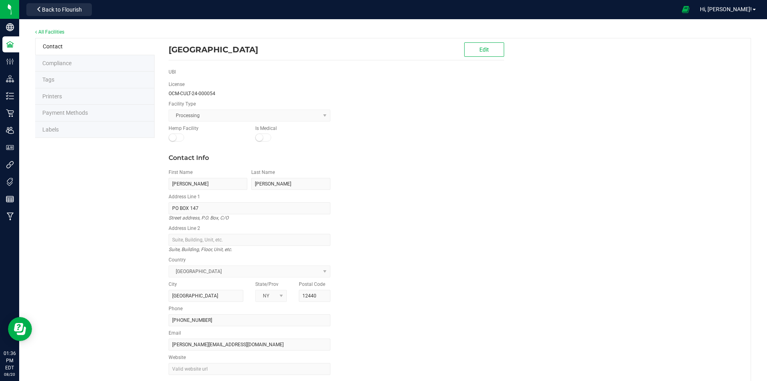
scroll to position [25, 0]
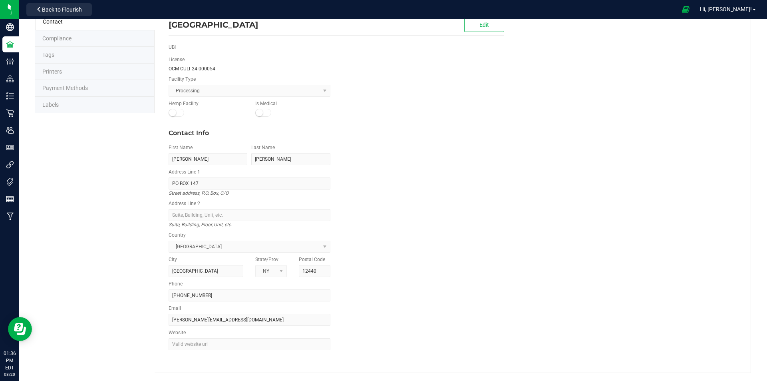
click at [76, 29] on li "Contact" at bounding box center [94, 21] width 119 height 17
click at [75, 35] on li "Compliance" at bounding box center [94, 38] width 119 height 17
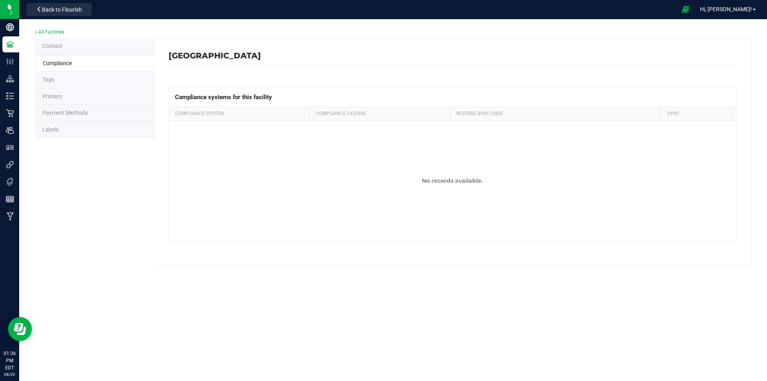
click at [79, 74] on li "Tags" at bounding box center [94, 80] width 119 height 17
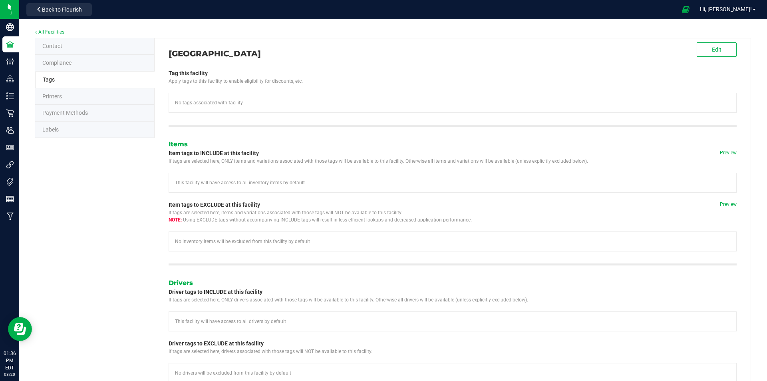
click at [93, 97] on li "Printers" at bounding box center [94, 96] width 119 height 17
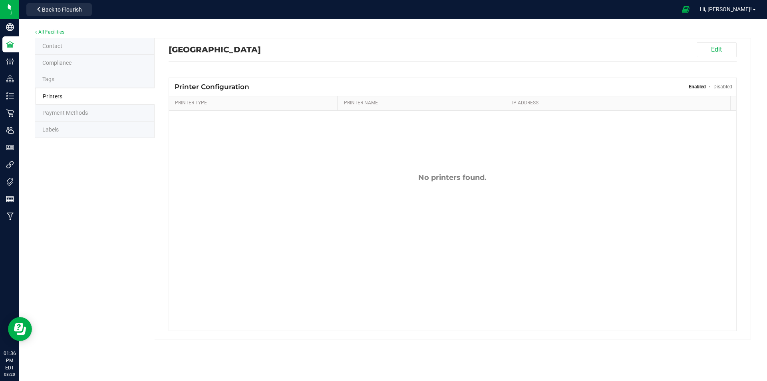
click at [91, 110] on li "Payment Methods" at bounding box center [94, 113] width 119 height 17
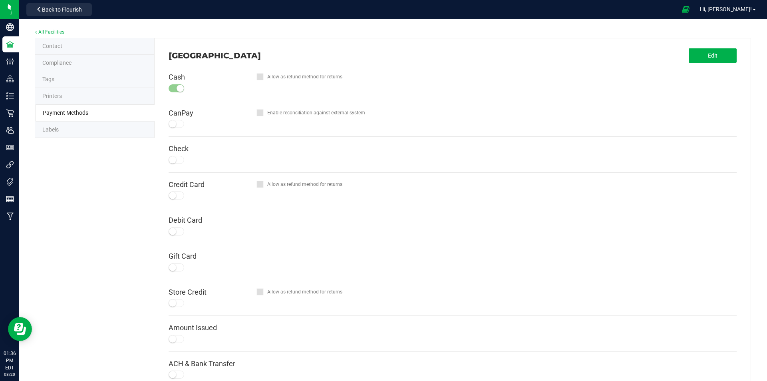
click at [95, 132] on li "Labels" at bounding box center [94, 129] width 119 height 17
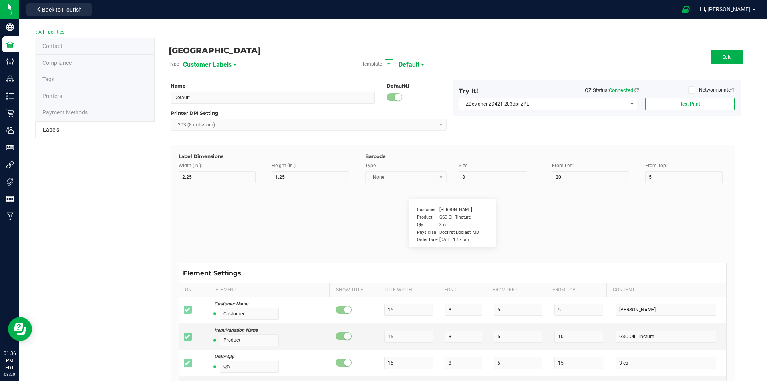
click at [222, 56] on div "[GEOGRAPHIC_DATA]" at bounding box center [356, 51] width 375 height 14
click at [222, 63] on span "Customer Labels" at bounding box center [207, 65] width 49 height 14
click at [221, 138] on span "Product Labels (Cannabis)" at bounding box center [215, 140] width 58 height 6
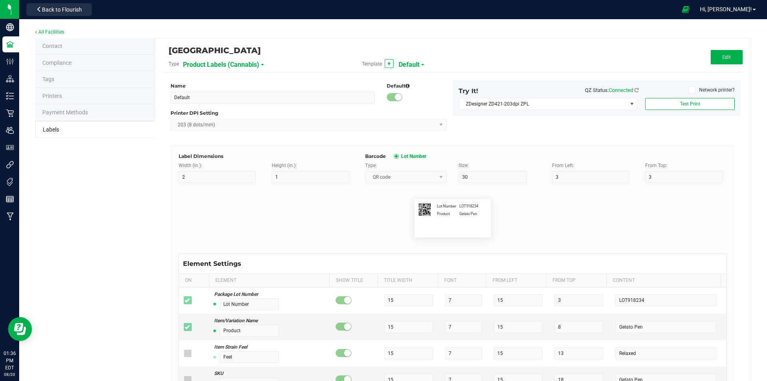
click at [215, 68] on span "Product Labels (Cannabis)" at bounding box center [221, 65] width 76 height 14
click at [224, 87] on li "Customer Labels" at bounding box center [221, 83] width 79 height 14
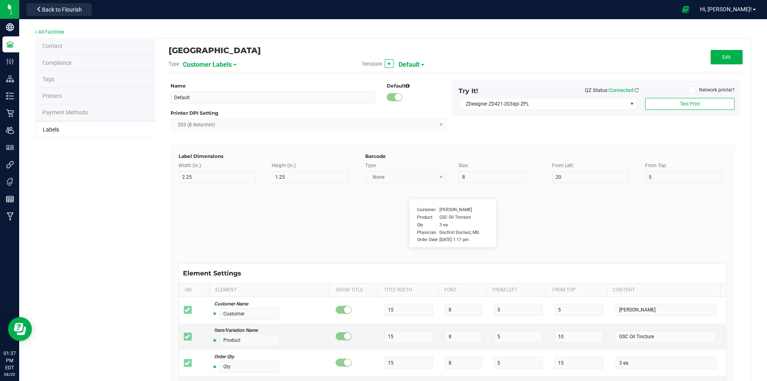
click at [225, 62] on span "Customer Labels" at bounding box center [207, 65] width 49 height 14
click at [207, 95] on span "Harvest Package Labels" at bounding box center [212, 97] width 52 height 6
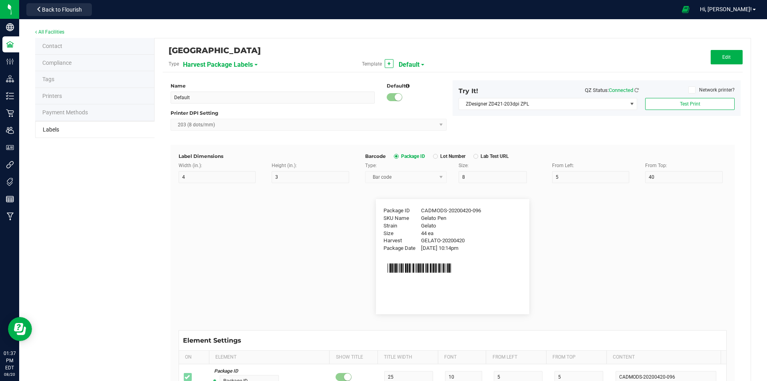
click at [211, 64] on span "Harvest Package Labels" at bounding box center [218, 65] width 70 height 14
click at [220, 109] on span "Package Labels" at bounding box center [203, 112] width 34 height 6
click at [213, 60] on span "Package Labels" at bounding box center [206, 65] width 46 height 14
click at [218, 155] on span "Product Labels (Non-Cannabis)" at bounding box center [220, 155] width 68 height 6
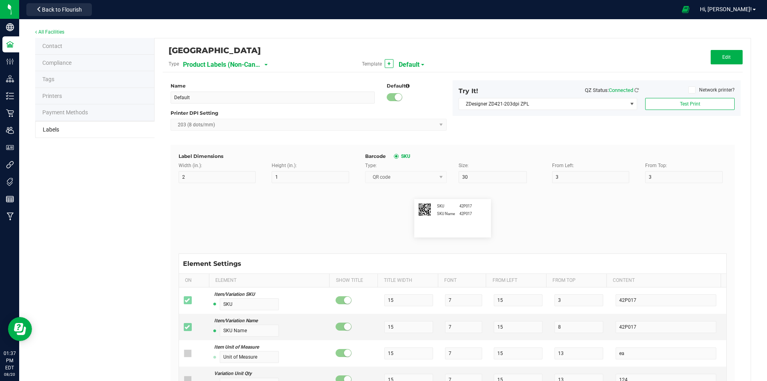
click at [204, 63] on span "Product Labels (Non-Cannabis)" at bounding box center [223, 65] width 80 height 14
click at [218, 114] on li "Package Labels" at bounding box center [221, 112] width 79 height 14
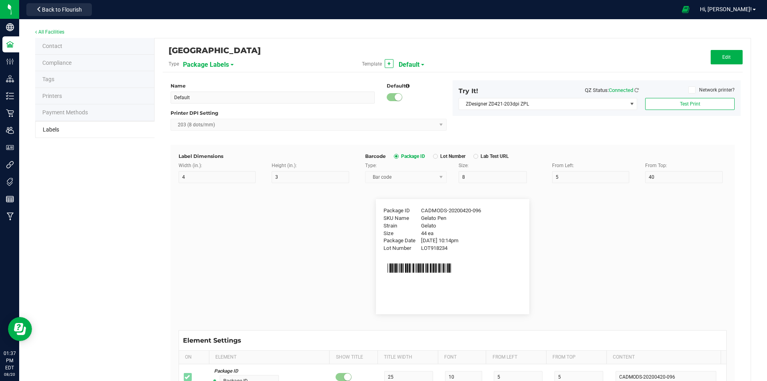
click at [429, 68] on div "Template + Default" at bounding box center [452, 64] width 193 height 14
click at [393, 67] on div "Template + Default" at bounding box center [452, 64] width 193 height 14
click at [406, 65] on span "Default" at bounding box center [409, 65] width 21 height 14
click at [408, 95] on span "Flower Barcode" at bounding box center [416, 97] width 33 height 6
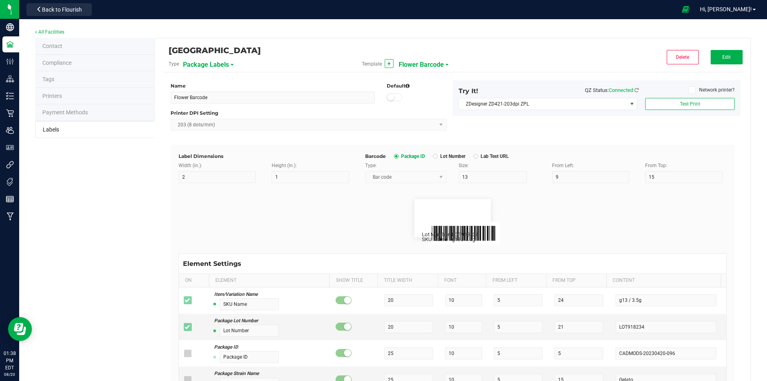
click at [432, 62] on span "Flower Barcode" at bounding box center [421, 65] width 45 height 14
click at [430, 114] on li "flower gs1 code" at bounding box center [435, 112] width 79 height 14
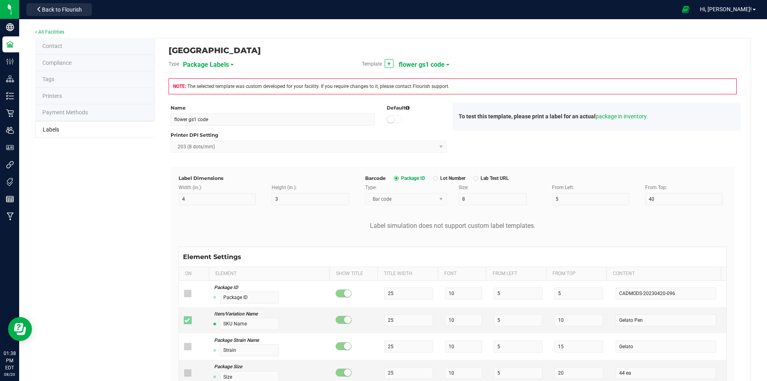
click at [673, 62] on div "High Falls Canna NY Type Package Labels Template + flower gs1 code" at bounding box center [453, 59] width 580 height 26
click at [619, 117] on span "package in inventory." at bounding box center [622, 116] width 52 height 6
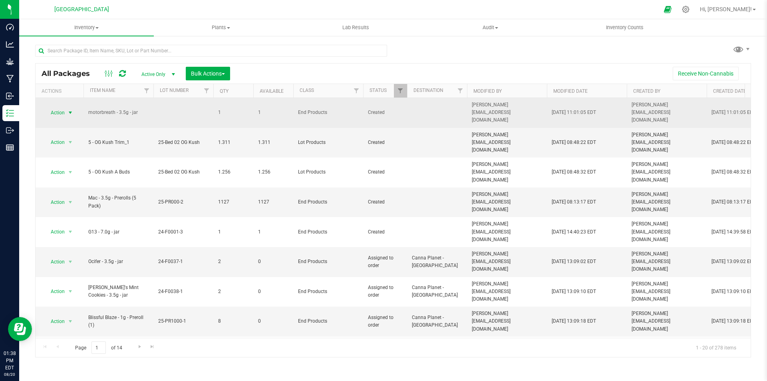
click at [59, 108] on span "Action" at bounding box center [55, 112] width 22 height 11
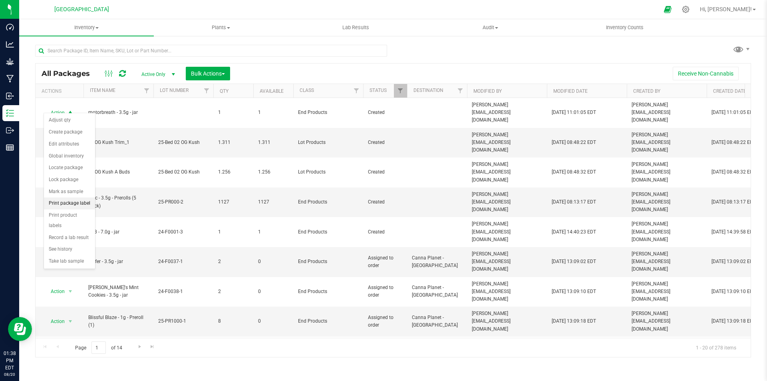
click at [77, 206] on li "Print package label" at bounding box center [69, 203] width 51 height 12
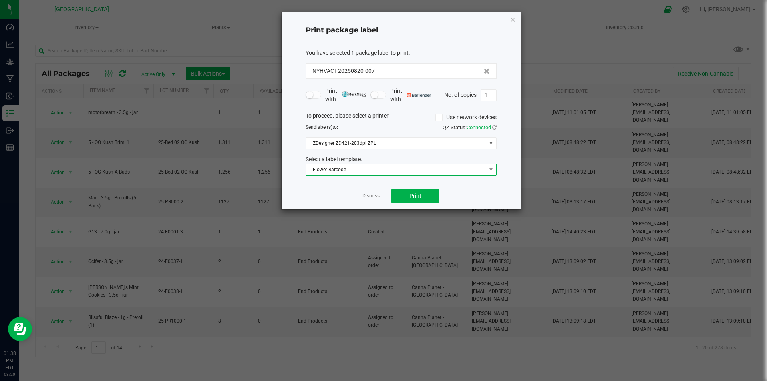
click at [372, 170] on span "Flower Barcode" at bounding box center [396, 169] width 180 height 11
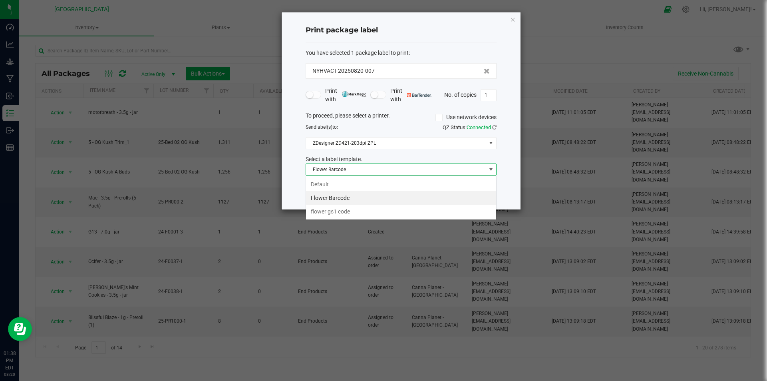
scroll to position [12, 191]
click at [355, 209] on li "flower gs1 code" at bounding box center [401, 212] width 190 height 14
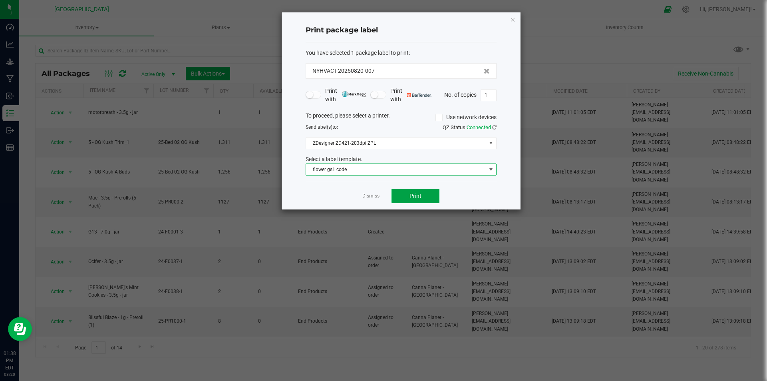
click at [430, 199] on button "Print" at bounding box center [415, 196] width 48 height 14
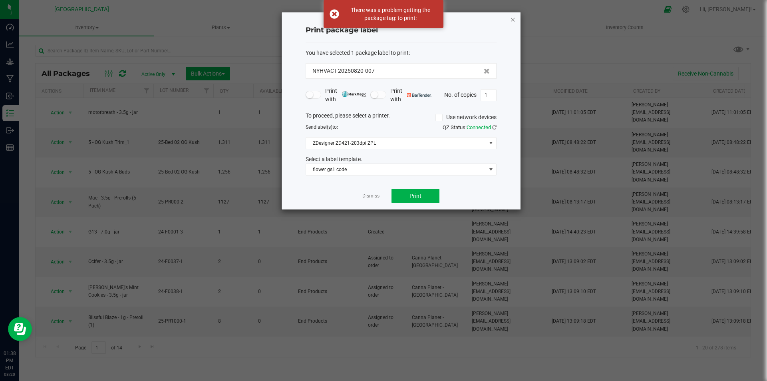
click at [513, 21] on icon "button" at bounding box center [513, 19] width 6 height 10
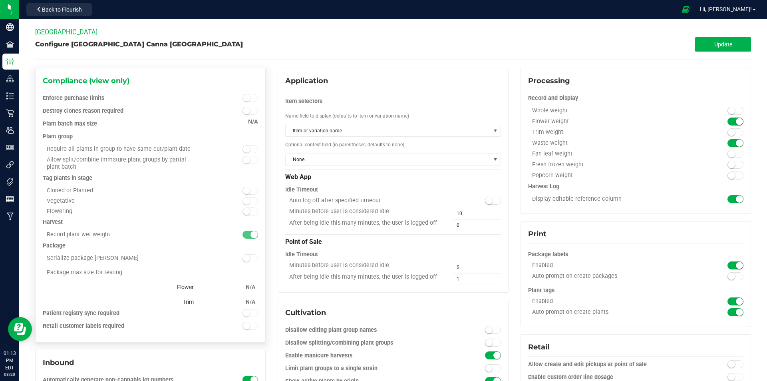
scroll to position [111, 0]
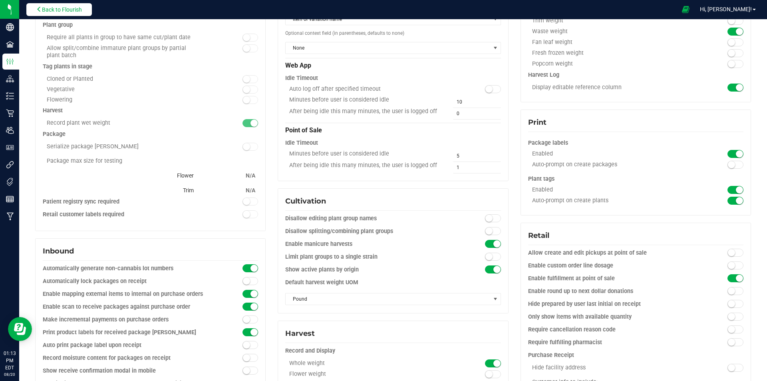
click at [83, 8] on button "Back to Flourish" at bounding box center [59, 9] width 66 height 13
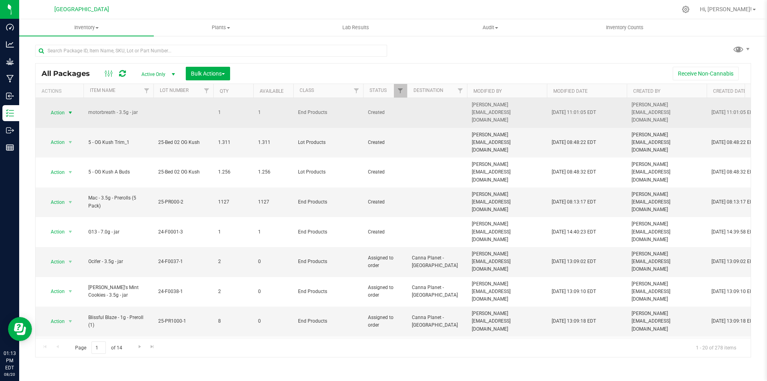
click at [69, 107] on span "select" at bounding box center [71, 112] width 10 height 11
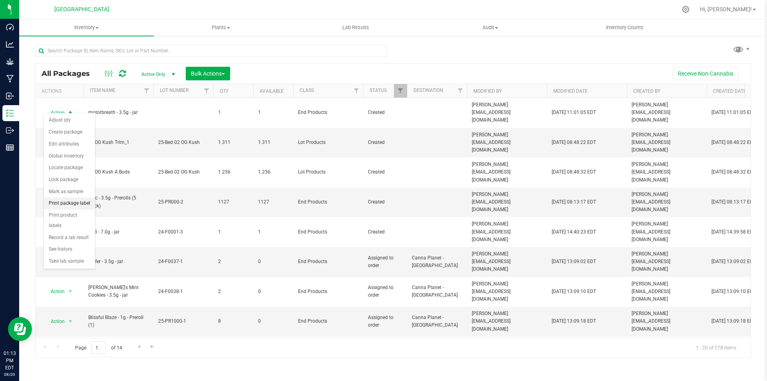
click at [66, 201] on li "Print package label" at bounding box center [69, 203] width 51 height 12
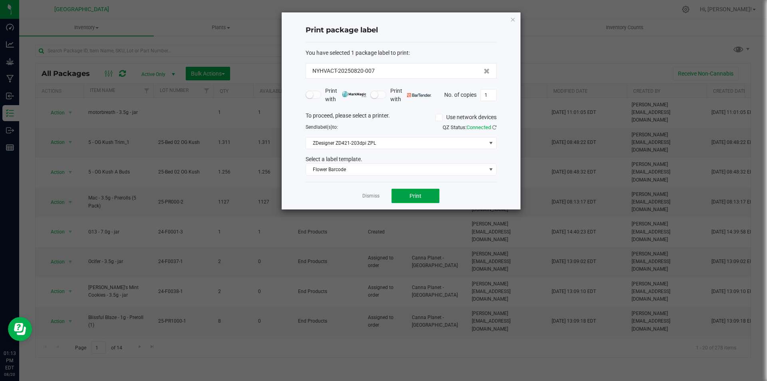
click at [415, 194] on span "Print" at bounding box center [415, 196] width 12 height 6
click at [513, 17] on icon "button" at bounding box center [513, 19] width 6 height 10
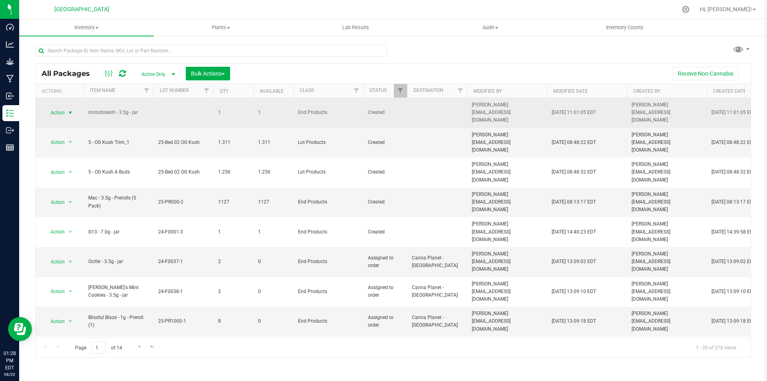
click at [54, 107] on span "Action" at bounding box center [55, 112] width 22 height 11
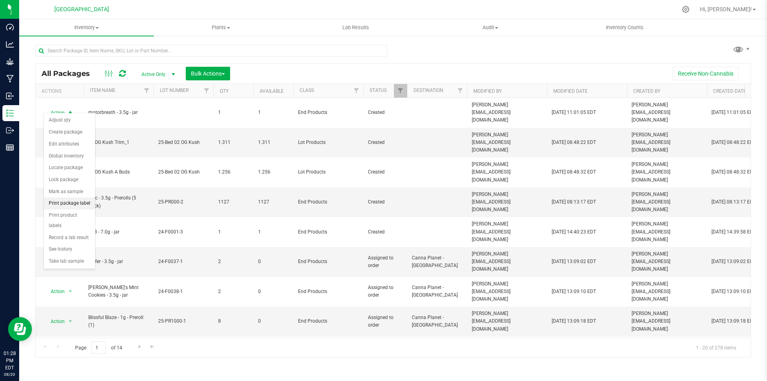
click at [79, 202] on li "Print package label" at bounding box center [69, 203] width 51 height 12
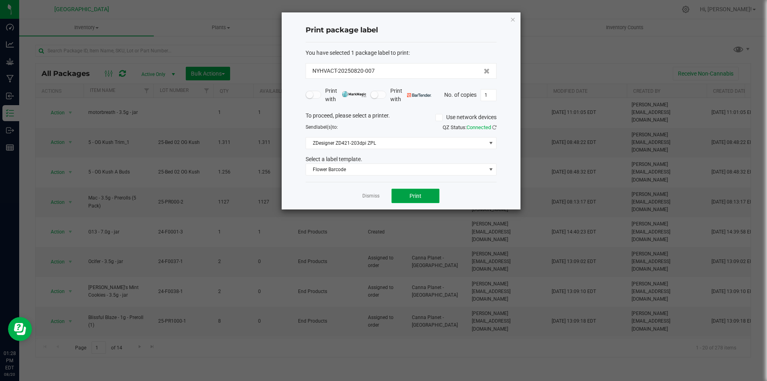
click at [420, 198] on span "Print" at bounding box center [415, 196] width 12 height 6
drag, startPoint x: 511, startPoint y: 20, endPoint x: 507, endPoint y: 18, distance: 4.9
click at [511, 20] on icon "button" at bounding box center [513, 19] width 6 height 10
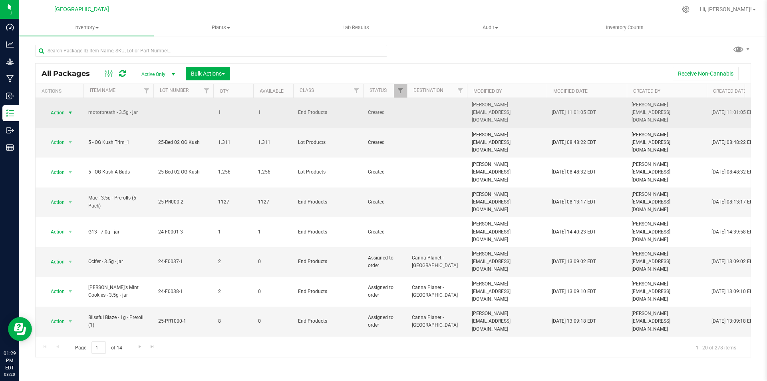
click at [66, 110] on span "select" at bounding box center [71, 112] width 10 height 11
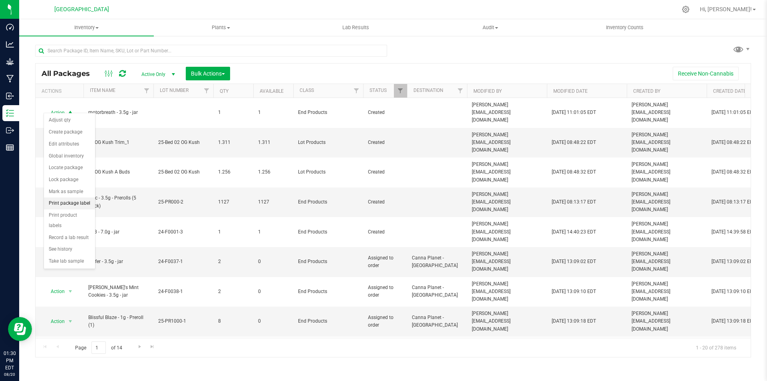
click at [64, 206] on li "Print package label" at bounding box center [69, 203] width 51 height 12
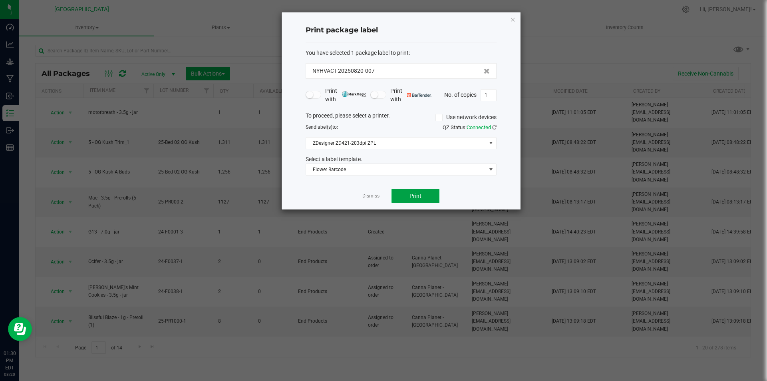
click at [413, 193] on span "Print" at bounding box center [415, 196] width 12 height 6
click at [518, 18] on div "Print package label You have selected 1 package label to print : NYHVACT-202508…" at bounding box center [401, 110] width 239 height 197
click at [512, 18] on icon "button" at bounding box center [513, 19] width 6 height 10
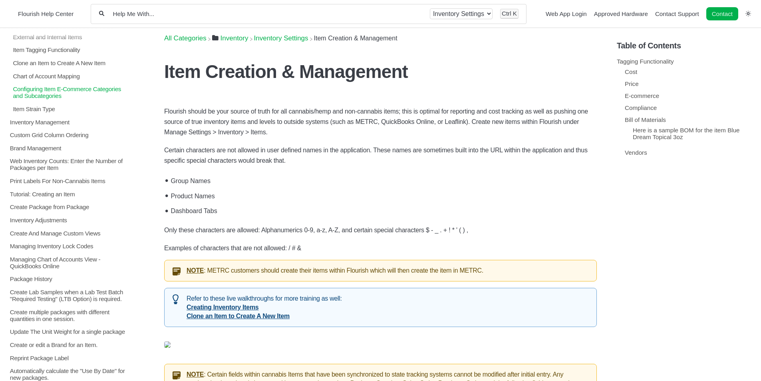
scroll to position [360, 0]
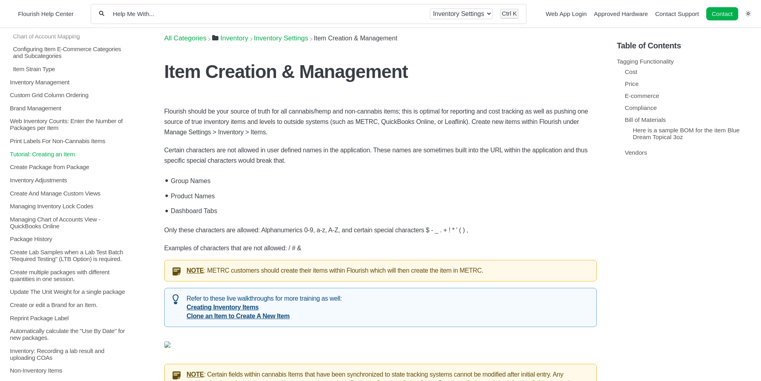
click at [68, 154] on p "Tutorial: Creating an Item" at bounding box center [70, 153] width 122 height 7
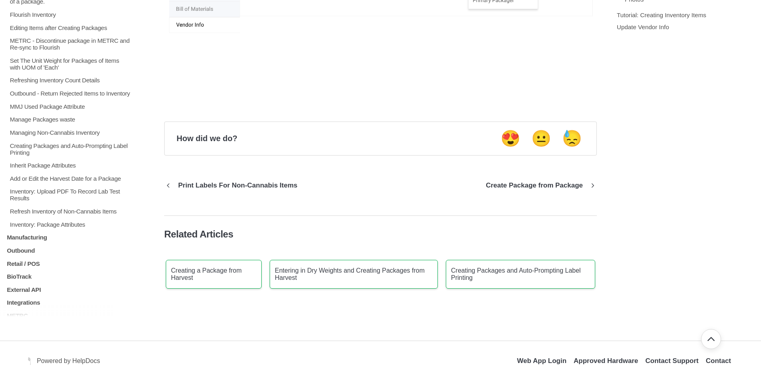
scroll to position [479, 0]
click at [75, 154] on p "Creating Packages and Auto-Prompting Label Printing" at bounding box center [70, 148] width 122 height 14
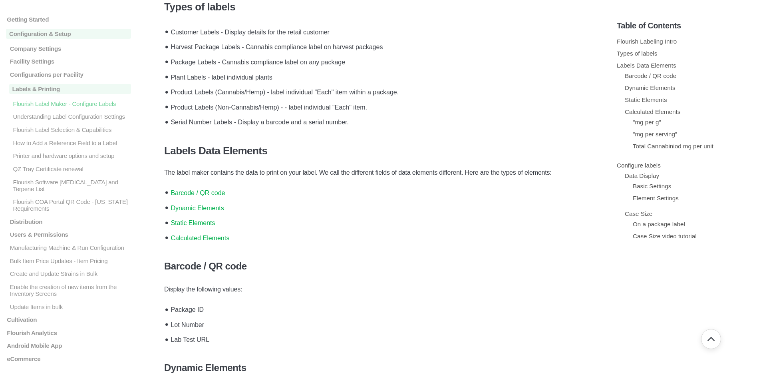
scroll to position [280, 0]
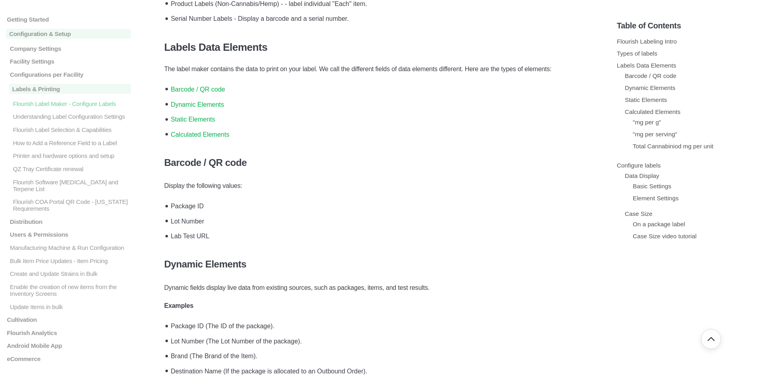
click at [196, 87] on link "Barcode / QR code" at bounding box center [198, 89] width 54 height 7
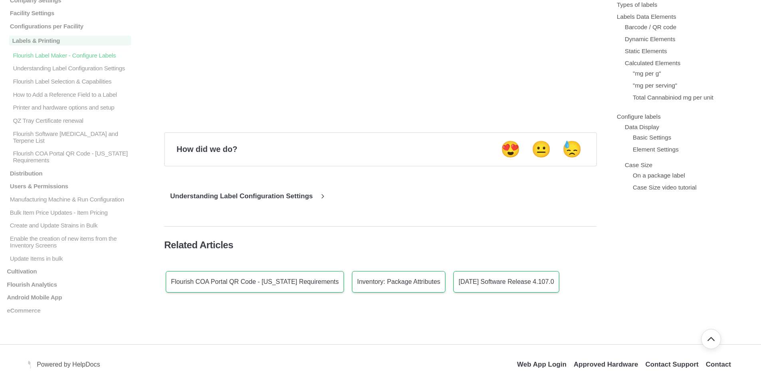
scroll to position [2782, 0]
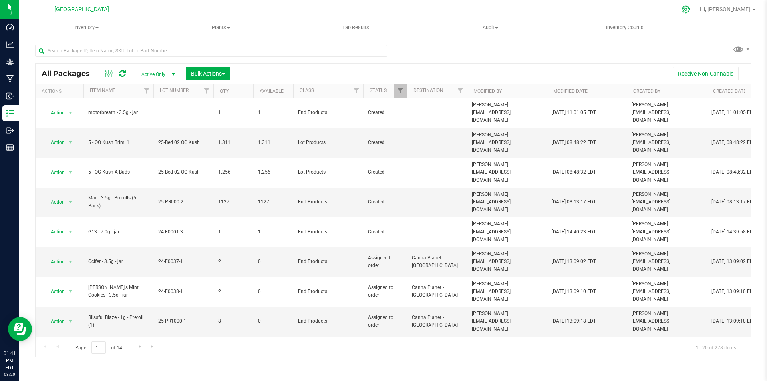
click at [696, 8] on div at bounding box center [686, 9] width 20 height 17
click at [690, 6] on icon at bounding box center [685, 9] width 8 height 8
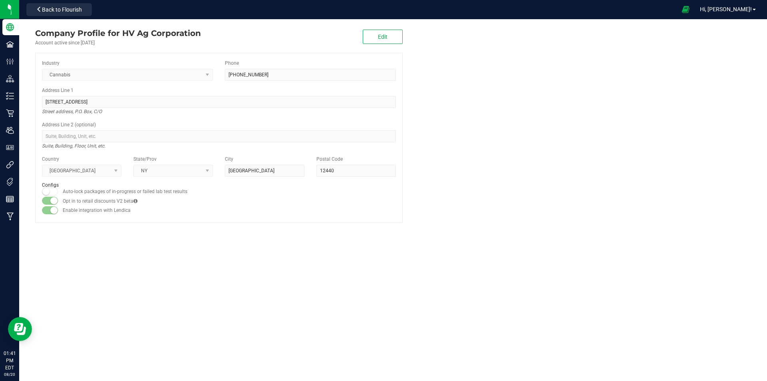
drag, startPoint x: 712, startPoint y: 6, endPoint x: 270, endPoint y: 37, distance: 442.9
click at [270, 37] on div "Company Profile for HV Ag Corporation Account active since [DATE] Edit" at bounding box center [219, 36] width 368 height 19
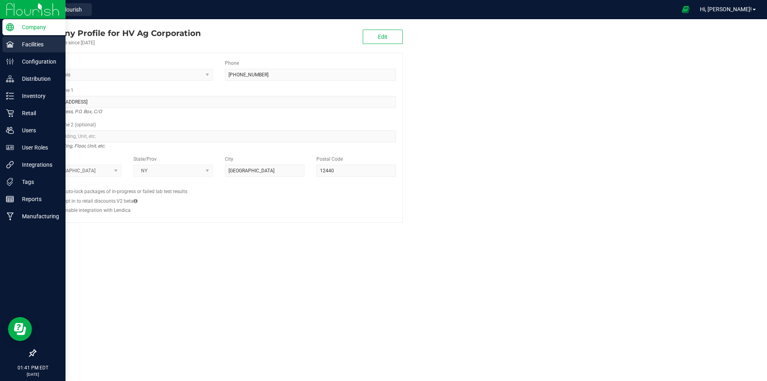
click at [8, 40] on icon at bounding box center [10, 44] width 8 height 8
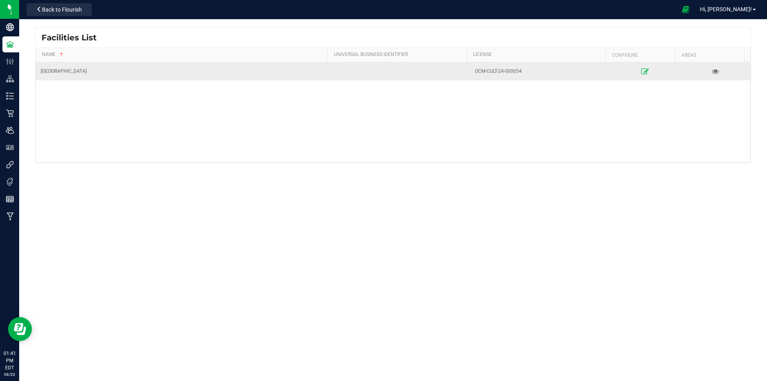
click at [638, 66] on link at bounding box center [645, 71] width 66 height 13
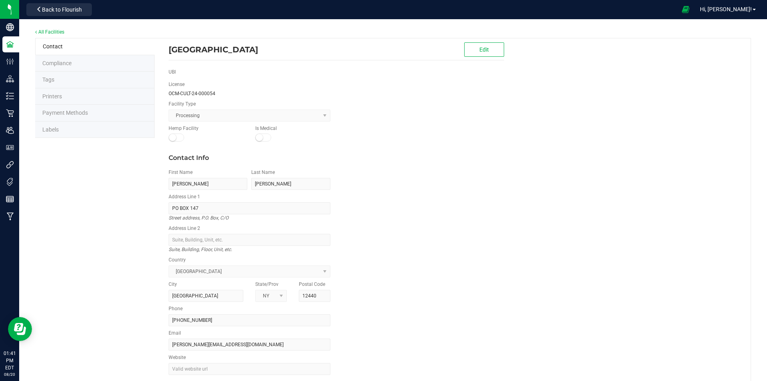
click at [91, 130] on li "Labels" at bounding box center [94, 129] width 119 height 17
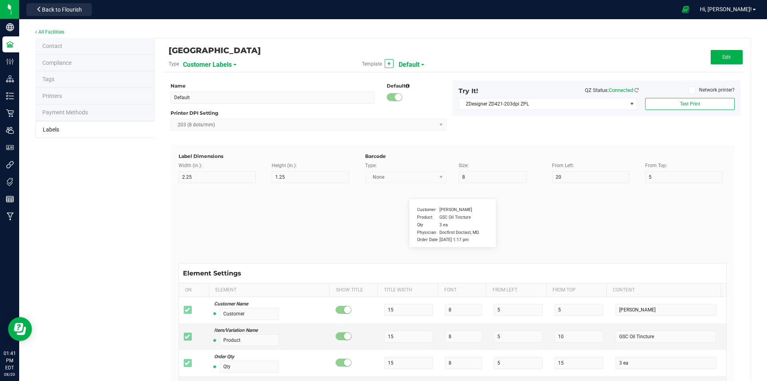
click at [208, 63] on span "Customer Labels" at bounding box center [207, 65] width 49 height 14
click at [218, 110] on span "Package Labels" at bounding box center [203, 112] width 34 height 6
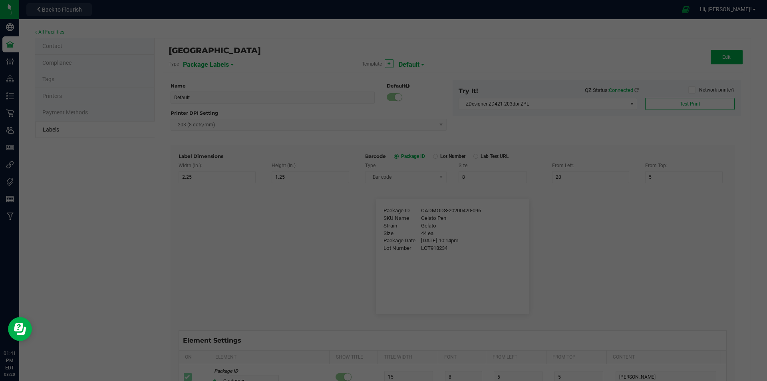
type input "4"
type input "3"
type input "5"
type input "40"
type input "Package ID"
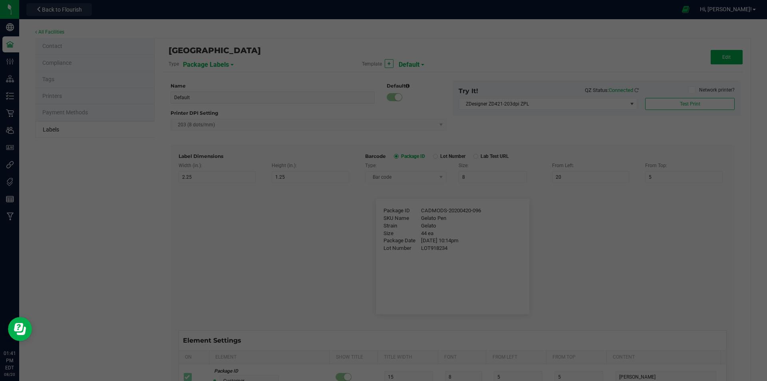
type input "25"
type input "10"
type input "CADMODS-20200420-096"
type input "SKU Name"
type input "25"
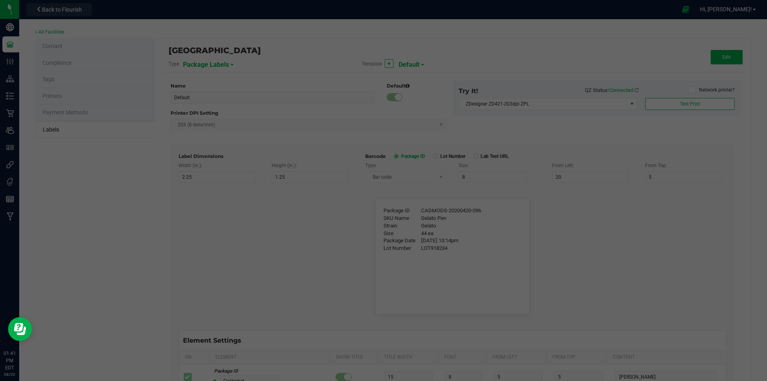
type input "10"
type input "Gelato Pen"
type input "Strain"
type input "25"
type input "10"
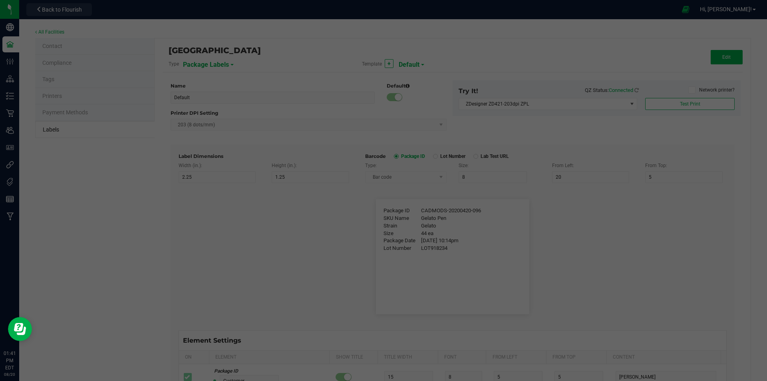
type input "Gelato"
type input "Size"
type input "25"
type input "10"
type input "44 ea"
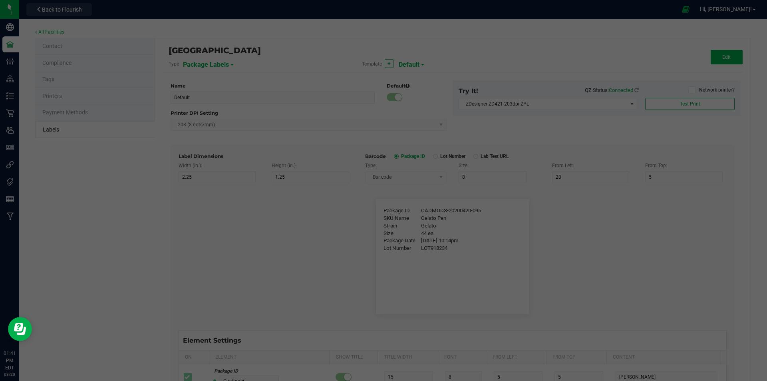
type input "Package Date"
type input "25"
type input "10"
type input "[DATE] 10:14pm"
type input "Lot Number"
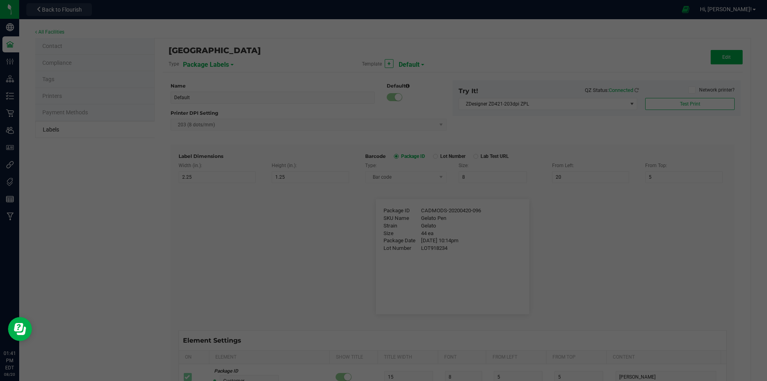
type input "25"
type input "10"
type input "30"
type input "LOT918234"
type input "SKU"
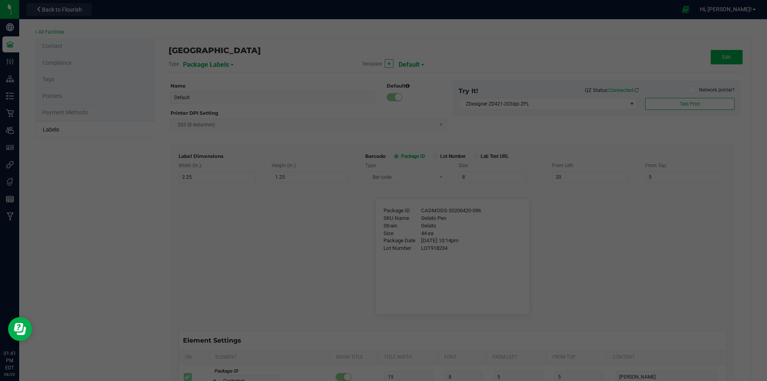
type input "25"
type input "10"
type input "30"
type input "42P017"
type input "Ref Field 1"
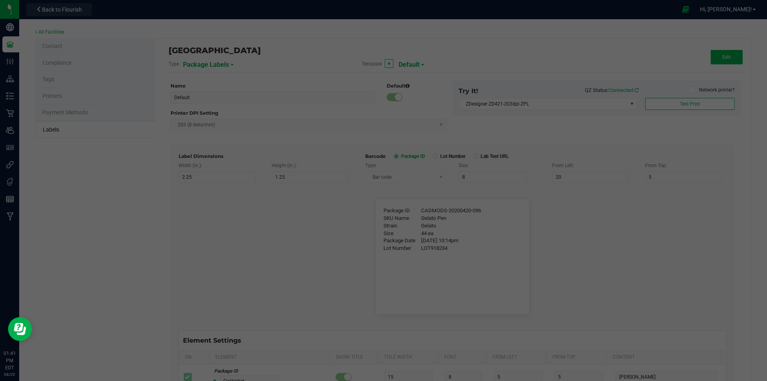
type input "25"
type input "10"
type input "35"
type input "Ref Field 1 Value"
type input "Ref Field 2"
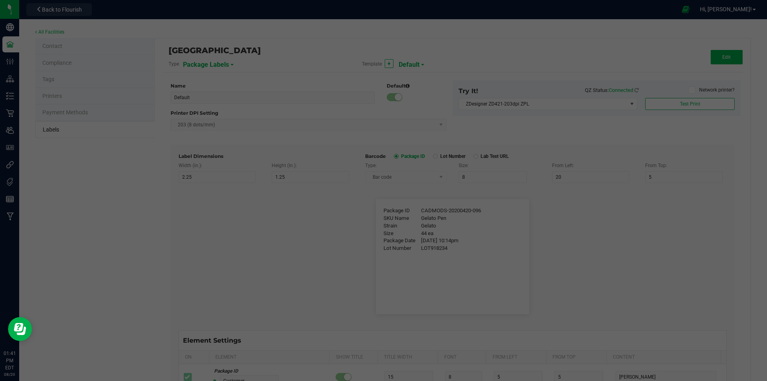
type input "25"
type input "10"
type input "35"
type input "Ref Field 2 Value"
type input "Ref Field 3"
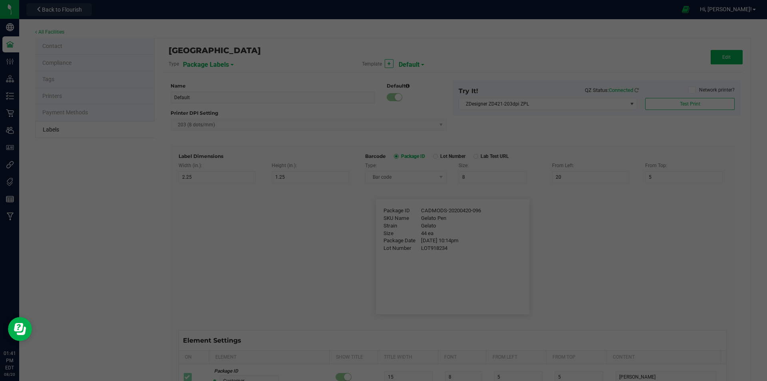
type input "25"
type input "10"
type input "35"
type input "Ref Field 3 Value"
type input "Item Ref Field 1"
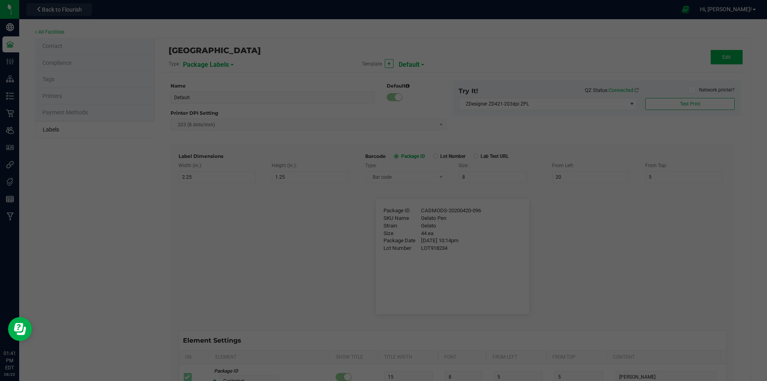
type input "25"
type input "10"
type input "35"
type input "Item Ref Field 1 Value"
type input "Item Ref Field 2"
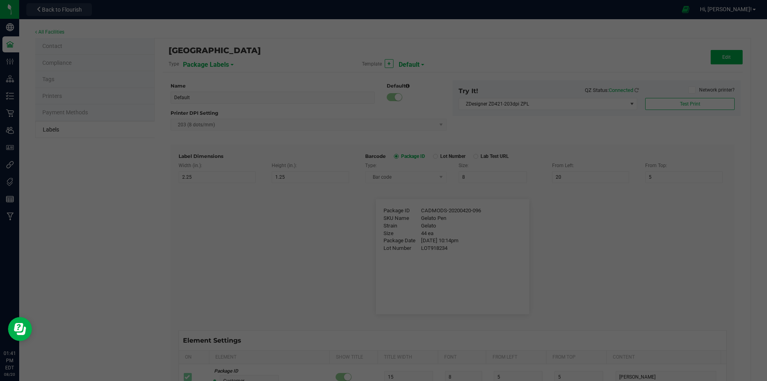
type input "25"
type input "10"
type input "35"
type input "Item Ref Field 2 Value"
type input "Item Ref Field 3"
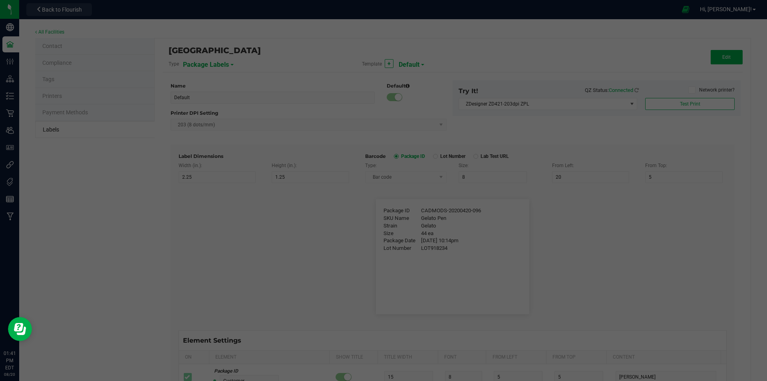
type input "25"
type input "10"
type input "35"
type input "Item Ref Field 3 Value"
type input "Item Ref Field 4"
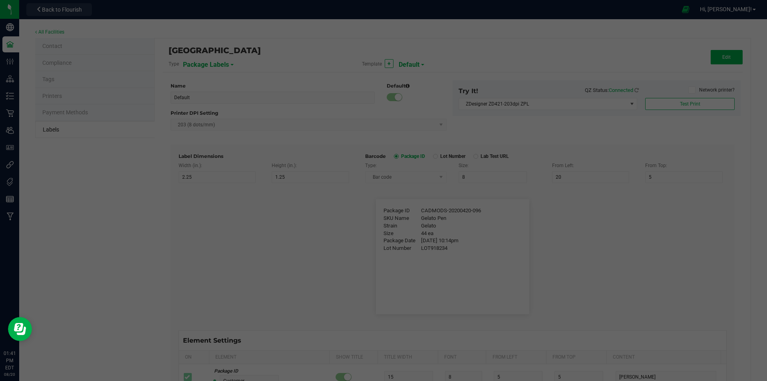
type input "25"
type input "10"
type input "35"
type input "Item Ref Field 4 Value"
type input "Item Ref Field 5"
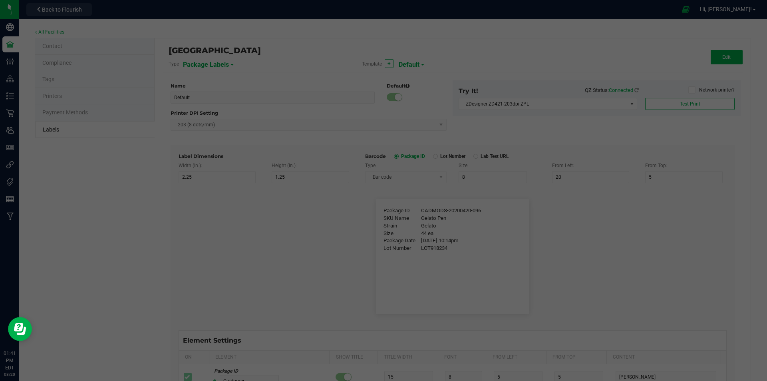
type input "25"
type input "10"
type input "35"
type input "Item Ref Field 5 Value"
type input "NDC Number"
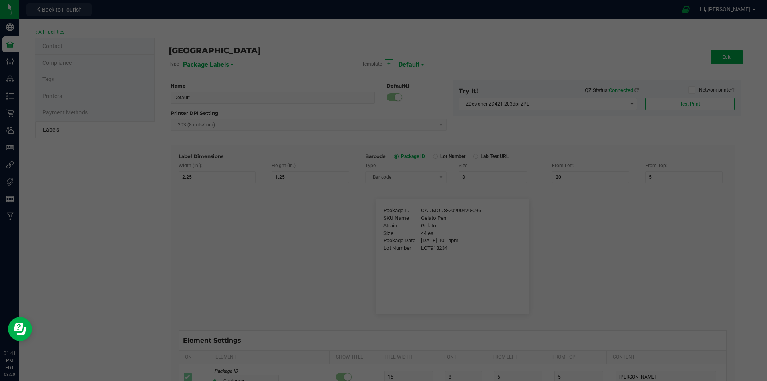
type input "25"
type input "10"
type input "35"
type input "[PHONE_NUMBER]"
type input "Number of Servings"
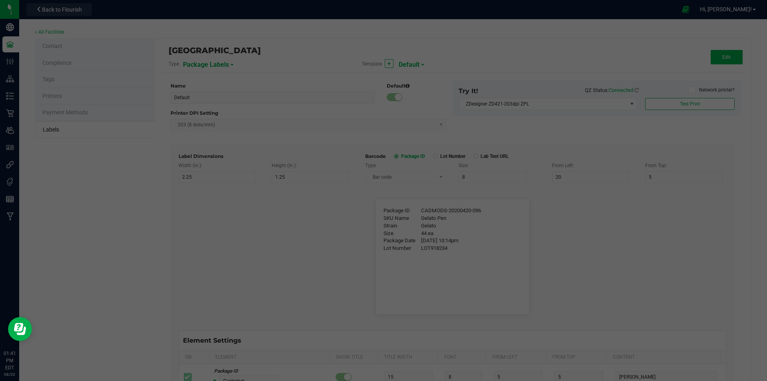
type input "25"
type input "10"
type input "35"
type input "4 servings/item"
type input "Serving Size"
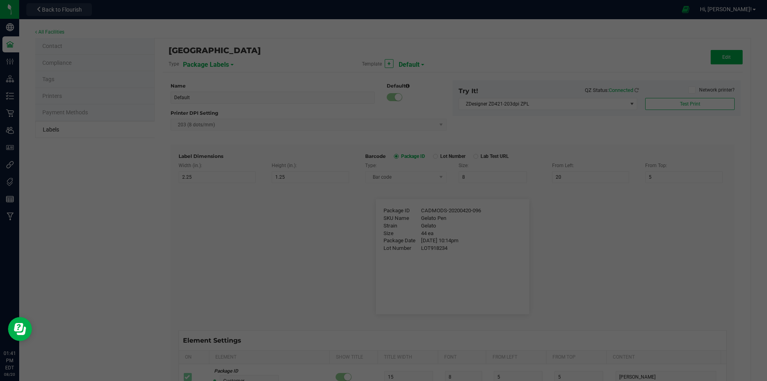
type input "25"
type input "10"
type input "35"
type input "1 cup"
type input "Serving Size (Grams)"
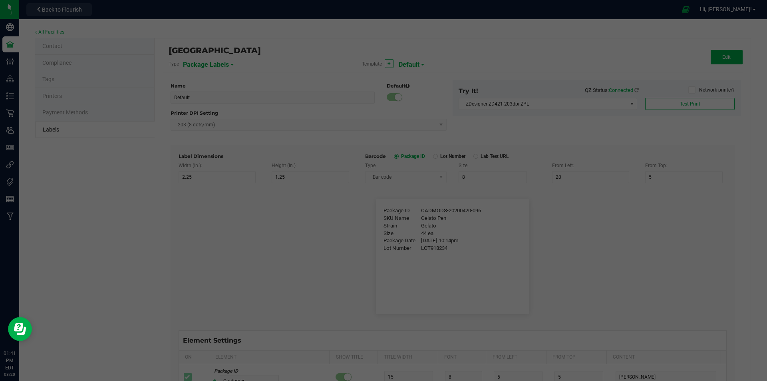
type input "25"
type input "10"
type input "35"
type input "4 g"
type input "Item Ingredients"
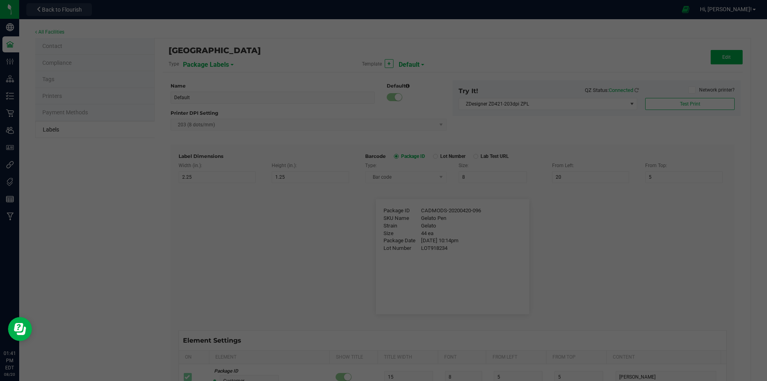
type input "25"
type input "10"
type input "35"
type input "Ingredient one, ingredient two"
type input "Allergens"
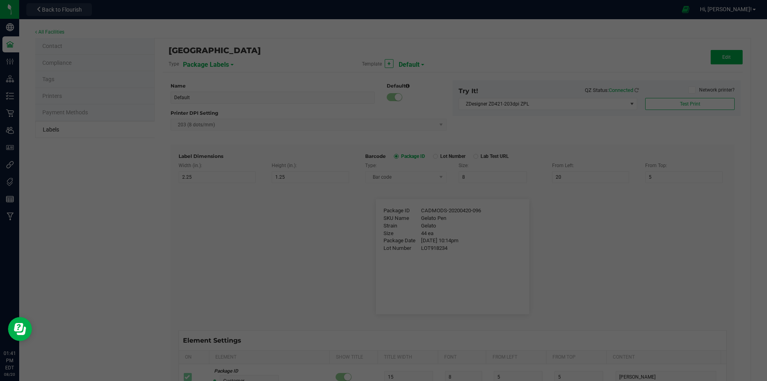
type input "25"
type input "10"
type input "35"
type input "Tree Nuts, Soy, Wheat"
type input "Feel"
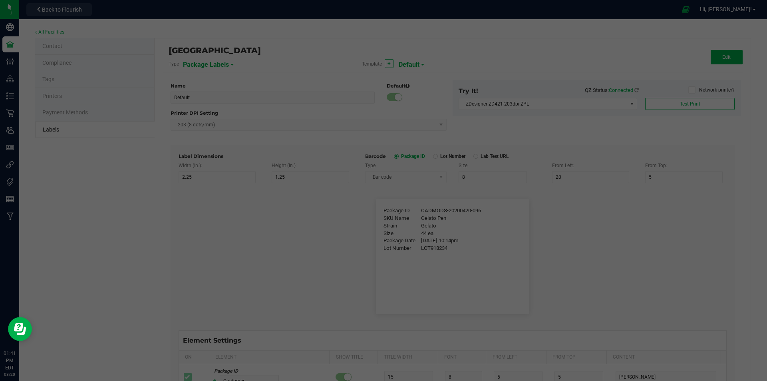
type input "25"
type input "10"
type input "35"
type input "Relaxed"
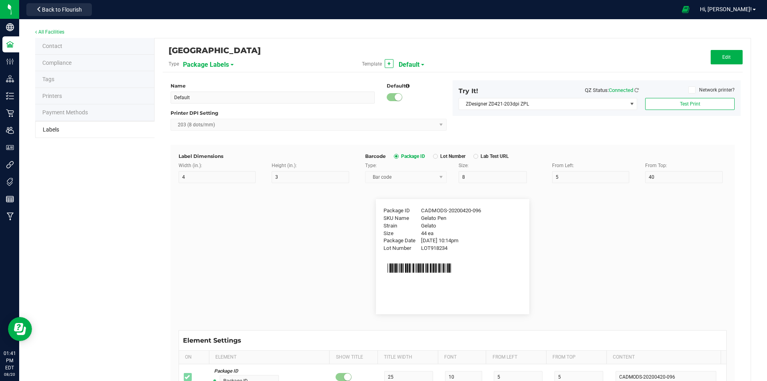
click at [415, 64] on span "Default" at bounding box center [409, 65] width 21 height 14
click at [419, 97] on span "Flower Barcode" at bounding box center [416, 97] width 33 height 6
type input "Flower Barcode"
type input "2"
type input "1"
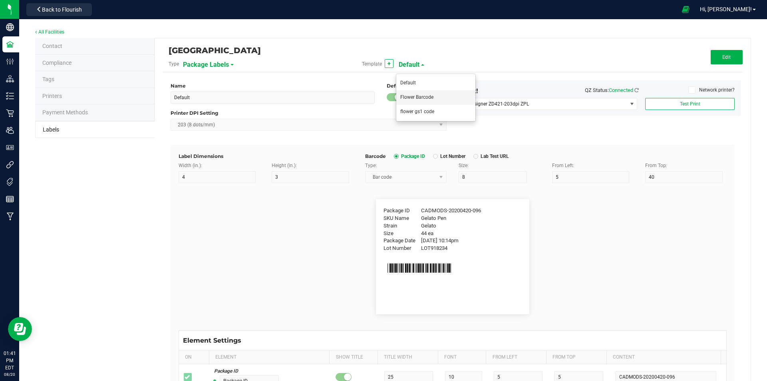
type input "13"
type input "9"
type input "15"
type input "SKU Name"
type input "20"
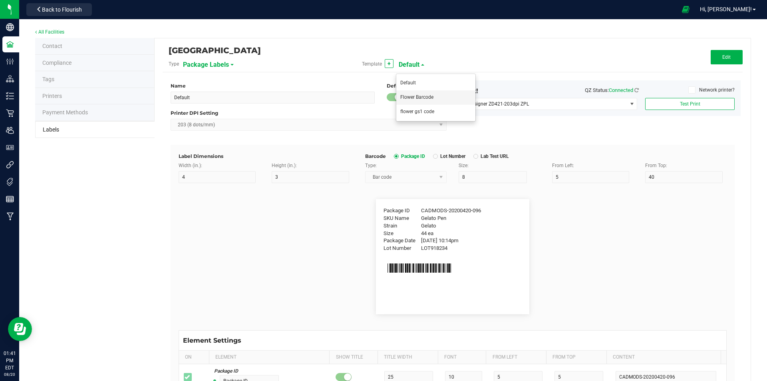
type input "24"
type input "g13 / 3.5g"
type input "Lot Number"
type input "20"
type input "21"
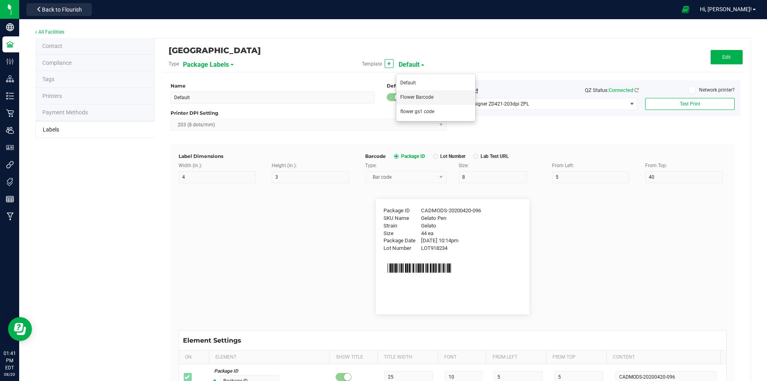
type input "LOT918234"
type input "Package ID"
type input "5"
type input "CADMODS-20230420-096"
type input "Strain"
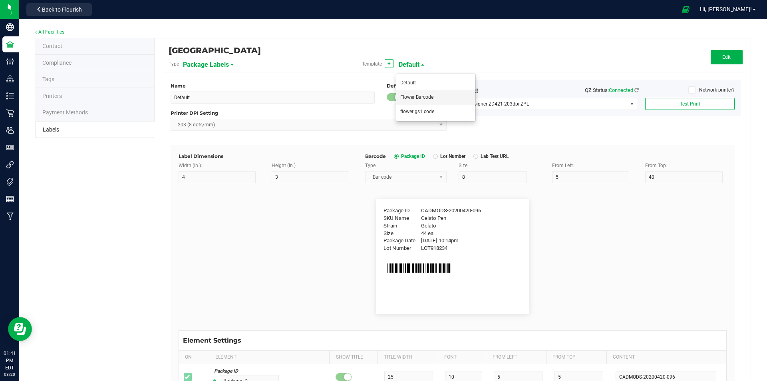
type input "15"
type input "Gelato"
type input "Size"
type input "20"
type input "44 ea"
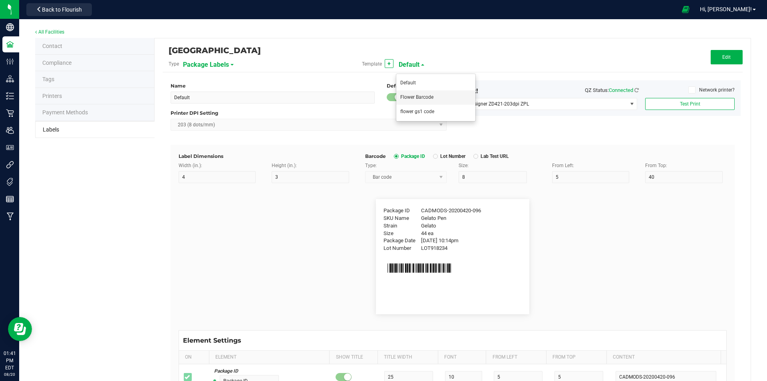
type input "Package Date"
type input "25"
type input "[DATE] 10:14pm"
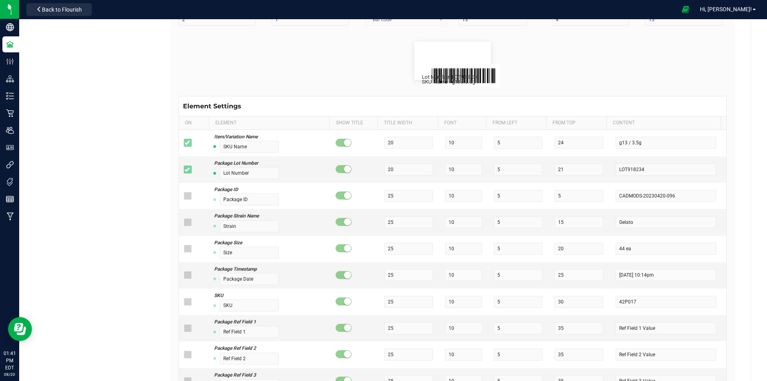
scroll to position [160, 0]
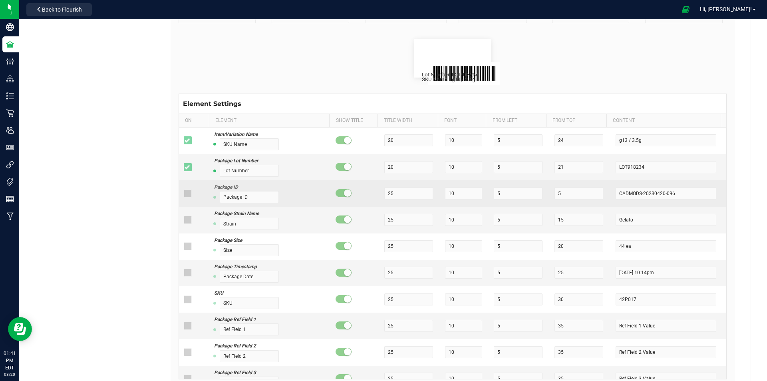
click at [185, 193] on icon at bounding box center [187, 193] width 5 height 0
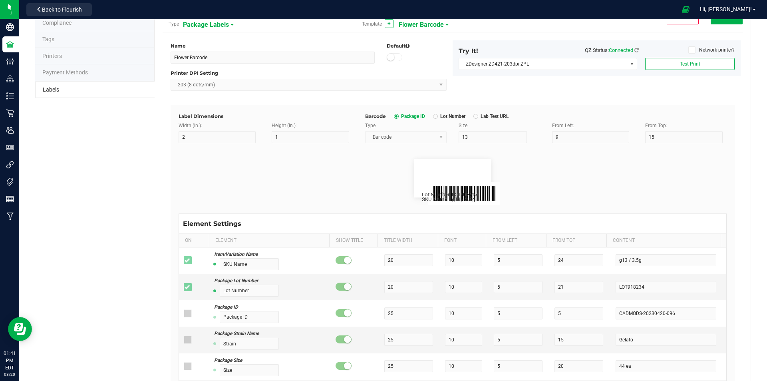
scroll to position [0, 0]
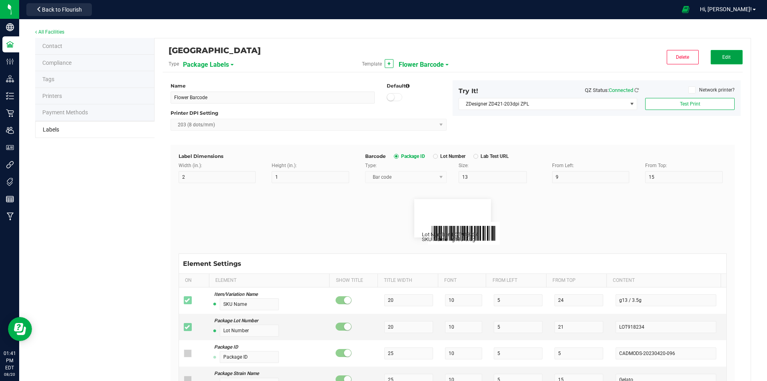
click at [722, 55] on span "Edit" at bounding box center [726, 57] width 8 height 6
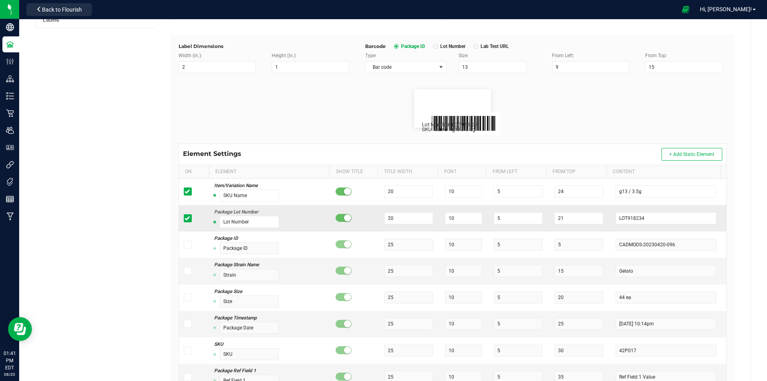
scroll to position [120, 0]
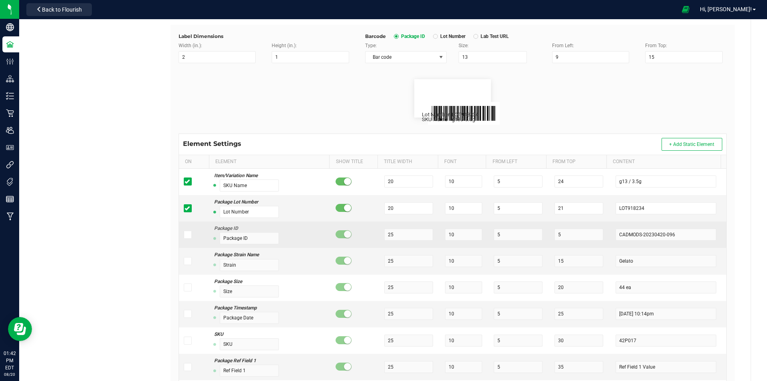
click at [186, 234] on icon at bounding box center [187, 234] width 5 height 0
click at [0, 0] on input "checkbox" at bounding box center [0, 0] width 0 height 0
click at [186, 234] on icon at bounding box center [187, 234] width 5 height 0
click at [0, 0] on input "checkbox" at bounding box center [0, 0] width 0 height 0
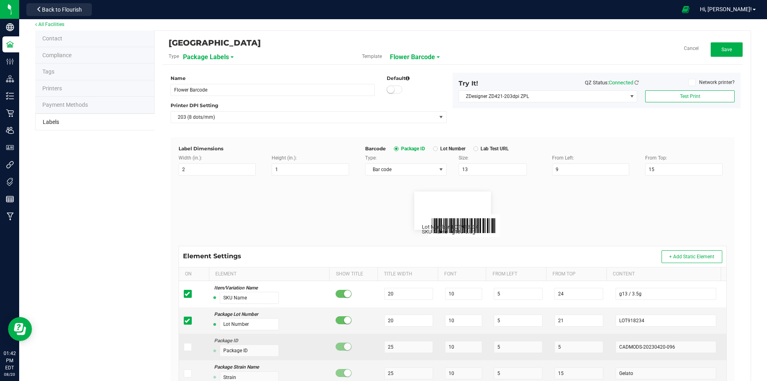
scroll to position [0, 0]
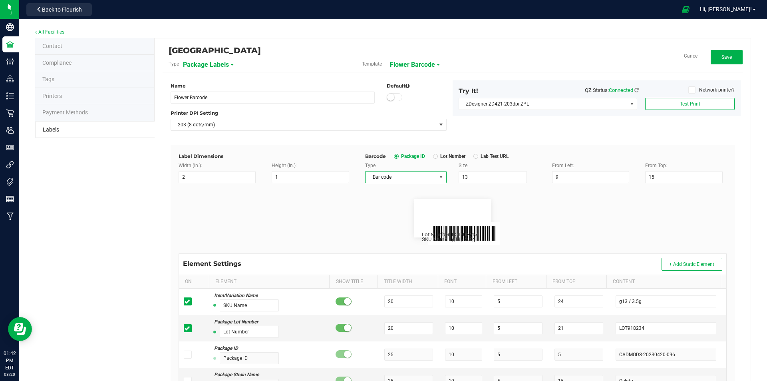
click at [410, 177] on span "Bar code" at bounding box center [401, 176] width 71 height 11
click at [393, 216] on li "None" at bounding box center [403, 219] width 80 height 14
click at [402, 171] on span "None" at bounding box center [405, 177] width 81 height 12
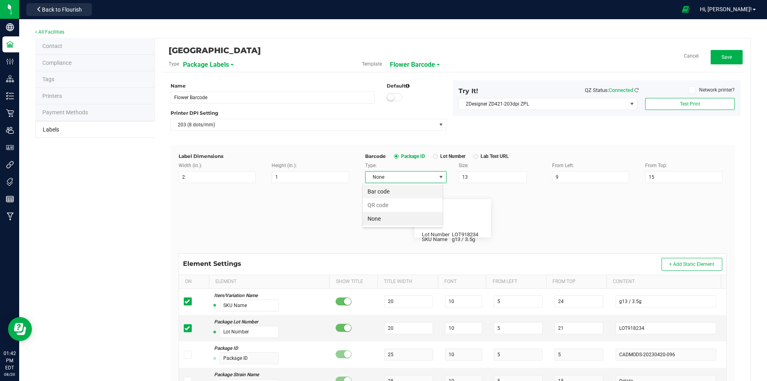
click at [393, 189] on li "Bar code" at bounding box center [403, 192] width 80 height 14
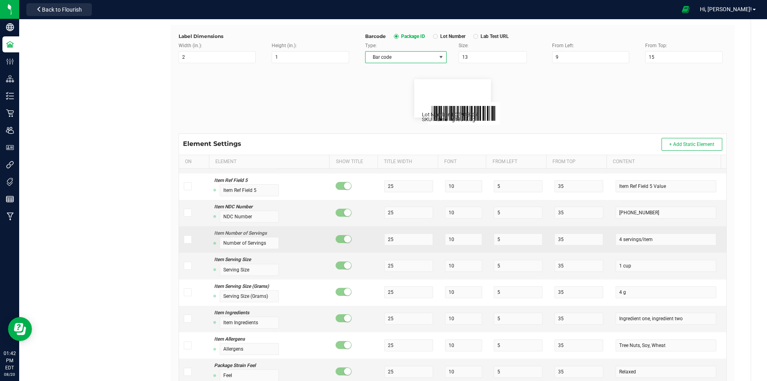
scroll to position [360, 0]
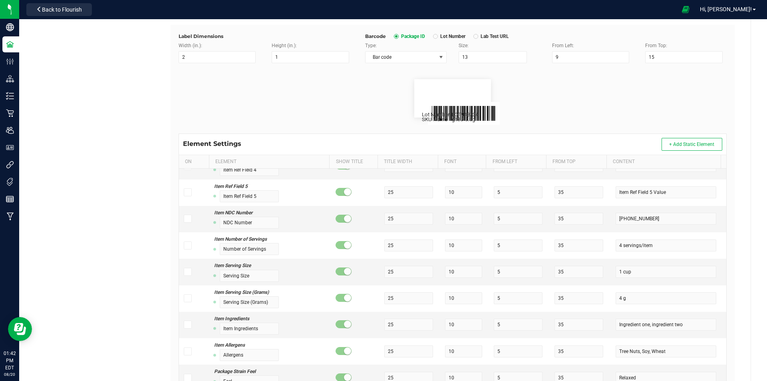
click at [107, 129] on div "Contact Compliance Tags Printers Payment Methods Labels High Falls Canna [GEOGR…" at bounding box center [393, 181] width 716 height 526
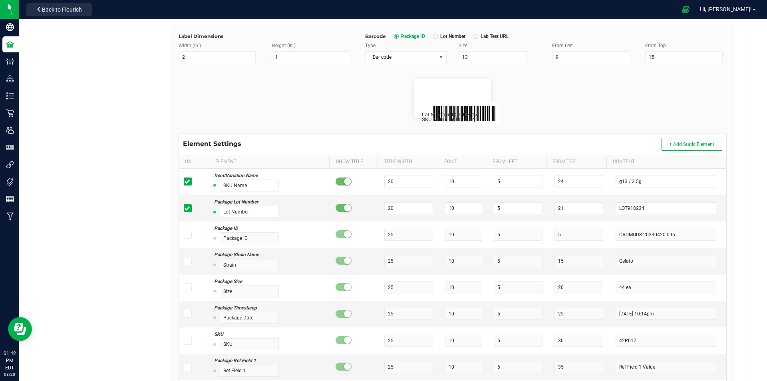
scroll to position [0, 0]
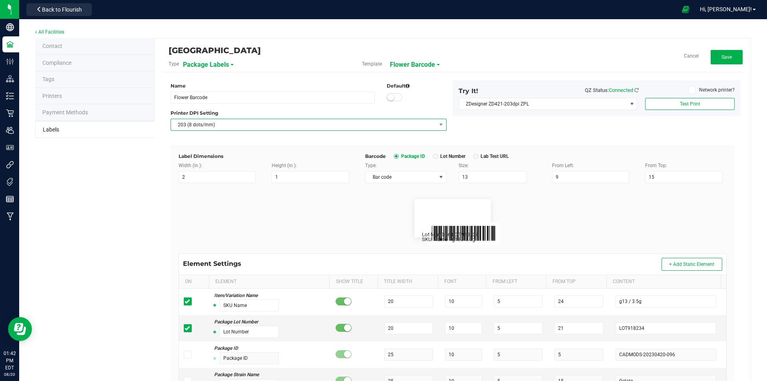
click at [287, 123] on span "203 (8 dots/mm)" at bounding box center [303, 124] width 265 height 11
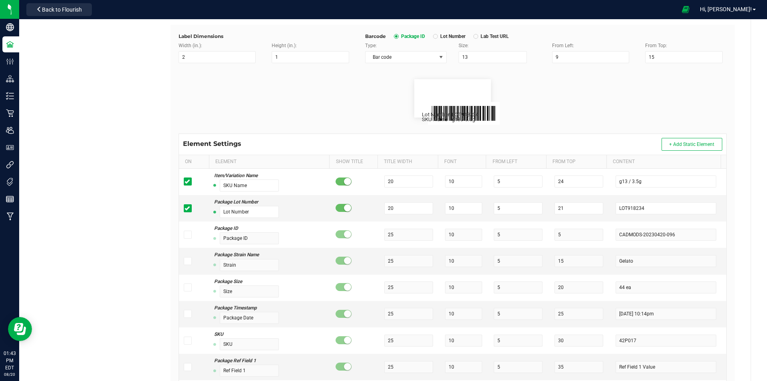
scroll to position [40, 0]
